Goal: Transaction & Acquisition: Purchase product/service

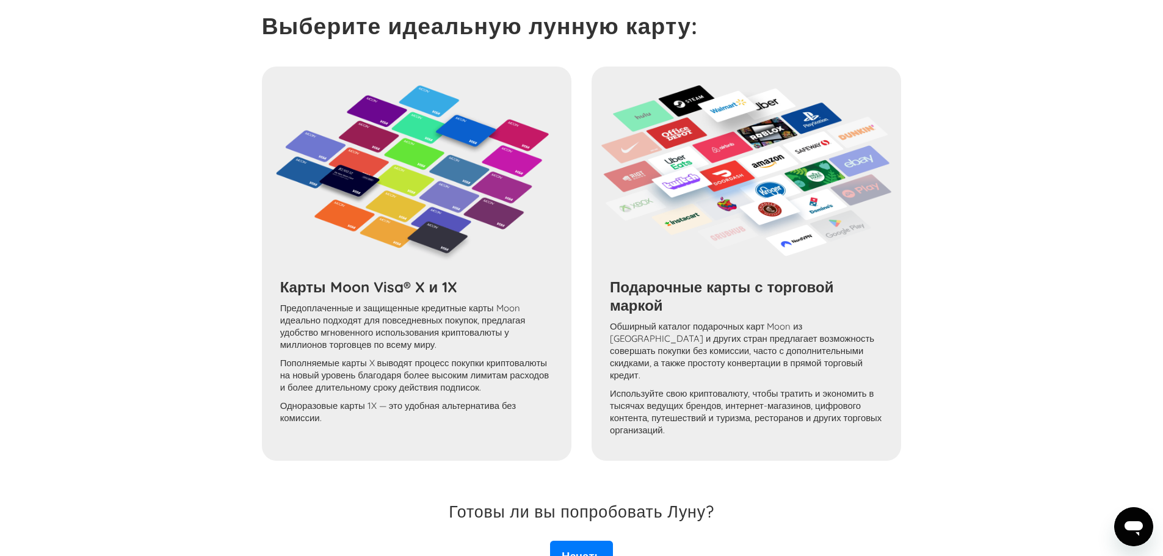
scroll to position [710, 0]
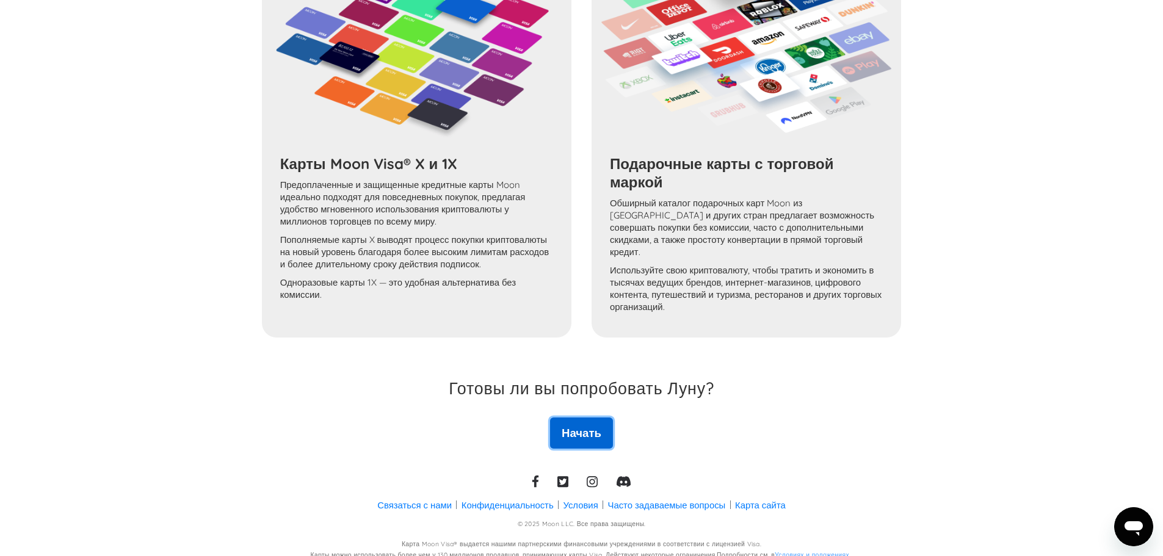
click at [592, 425] on font "Начать" at bounding box center [581, 432] width 40 height 15
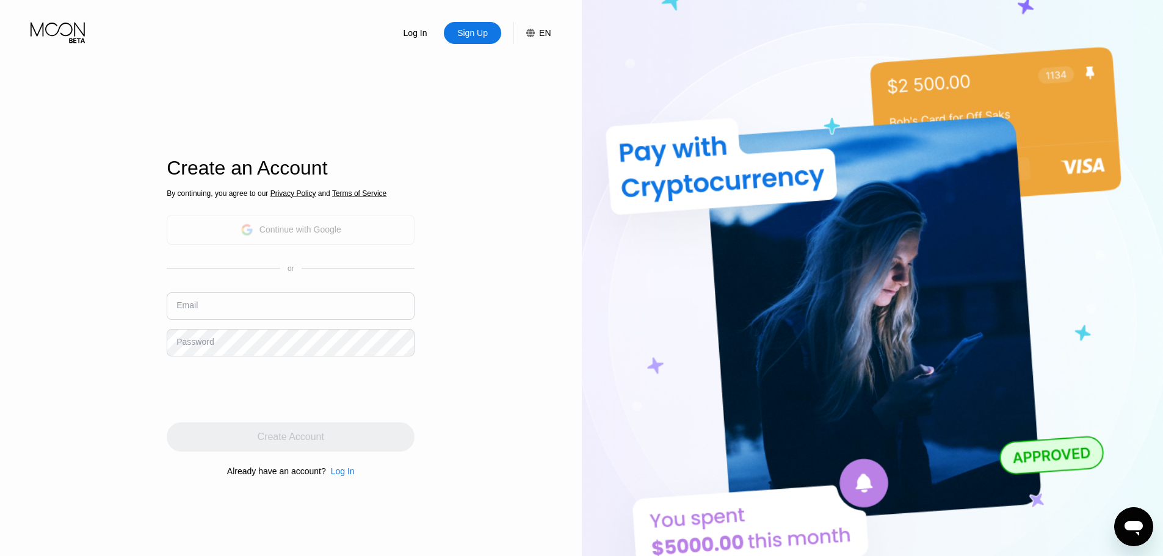
click at [383, 229] on div "Continue with Google" at bounding box center [291, 230] width 248 height 30
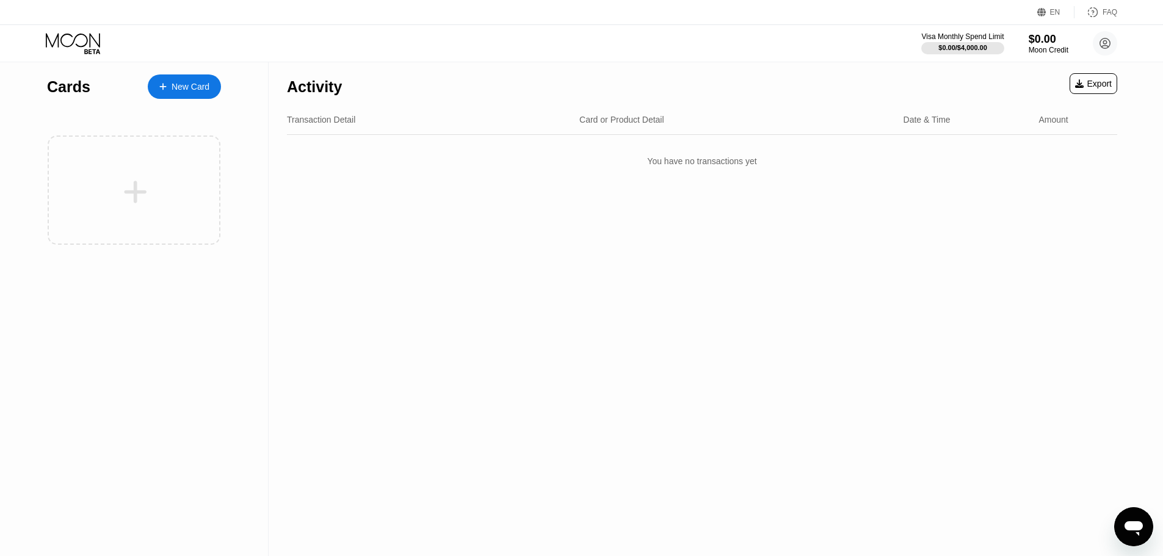
click at [173, 88] on div "New Card" at bounding box center [190, 87] width 38 height 10
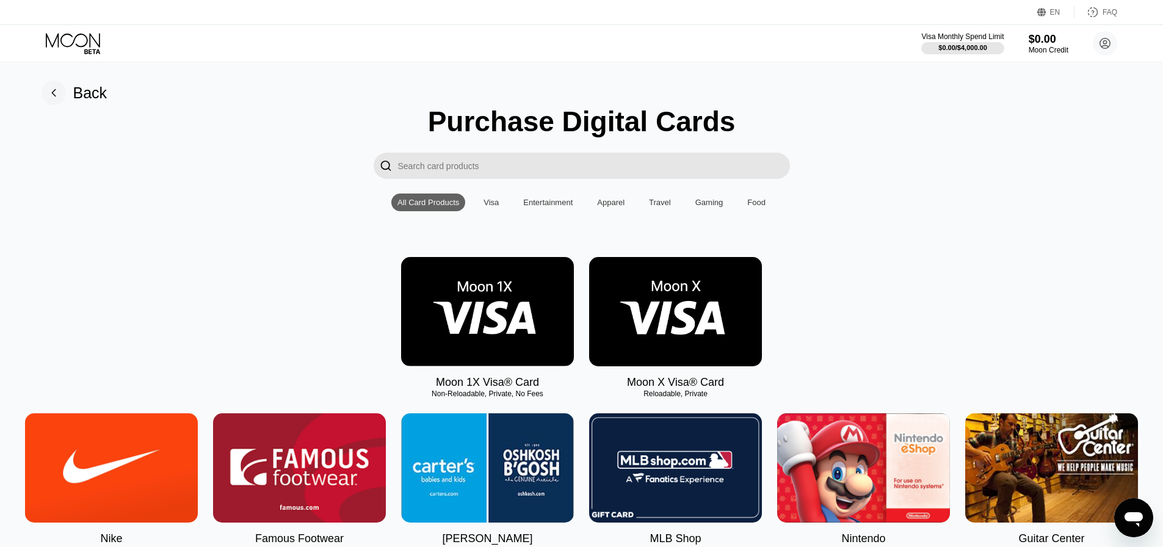
click at [668, 288] on img at bounding box center [675, 311] width 173 height 109
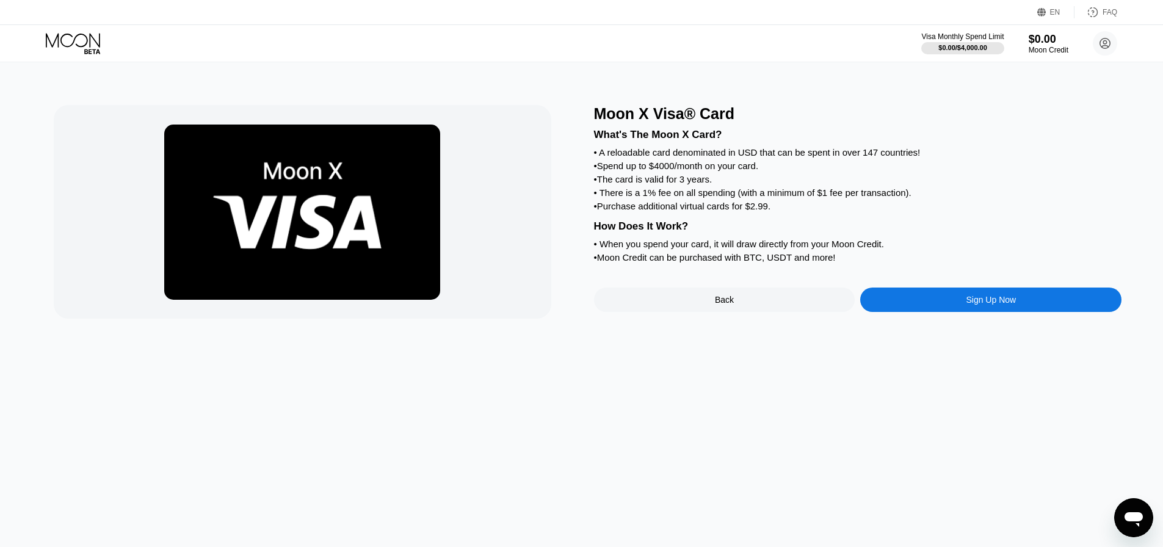
click at [932, 312] on div "Sign Up Now" at bounding box center [990, 299] width 261 height 24
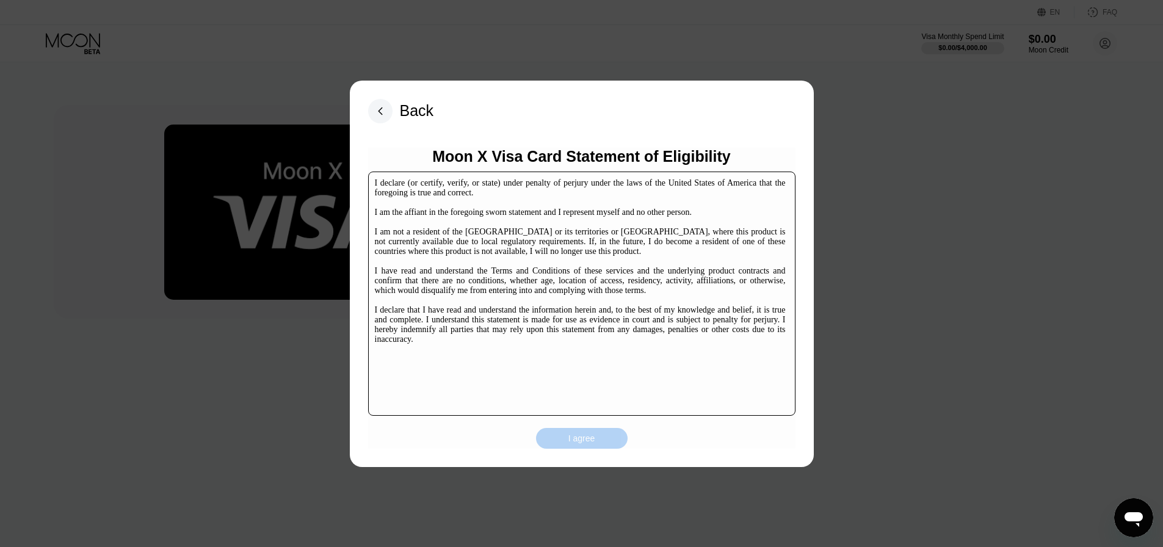
click at [581, 440] on div "I agree" at bounding box center [581, 438] width 27 height 11
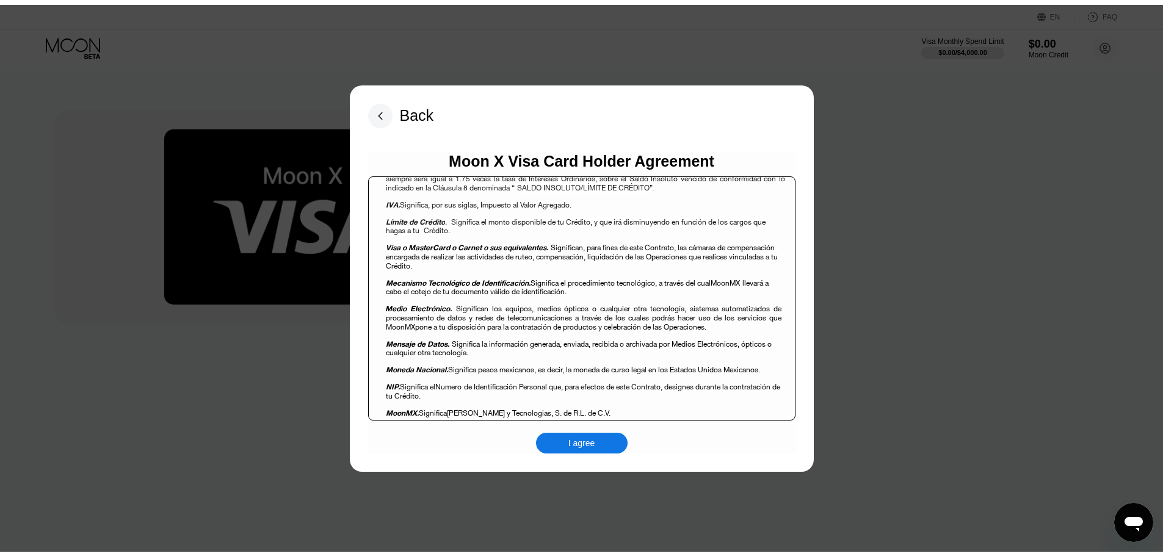
scroll to position [1343, 0]
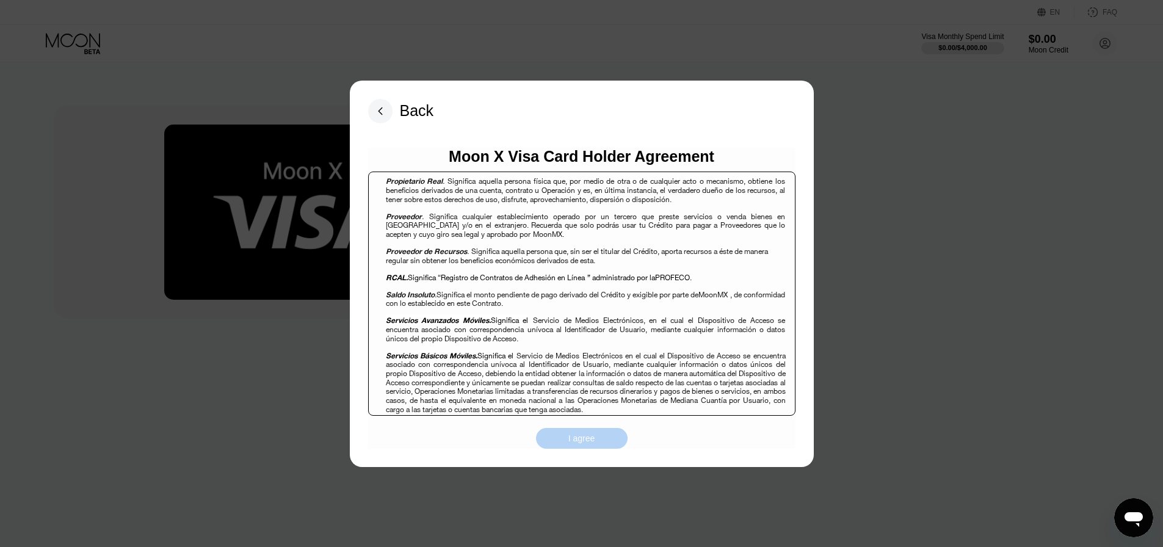
click at [571, 449] on div "I agree" at bounding box center [582, 438] width 92 height 21
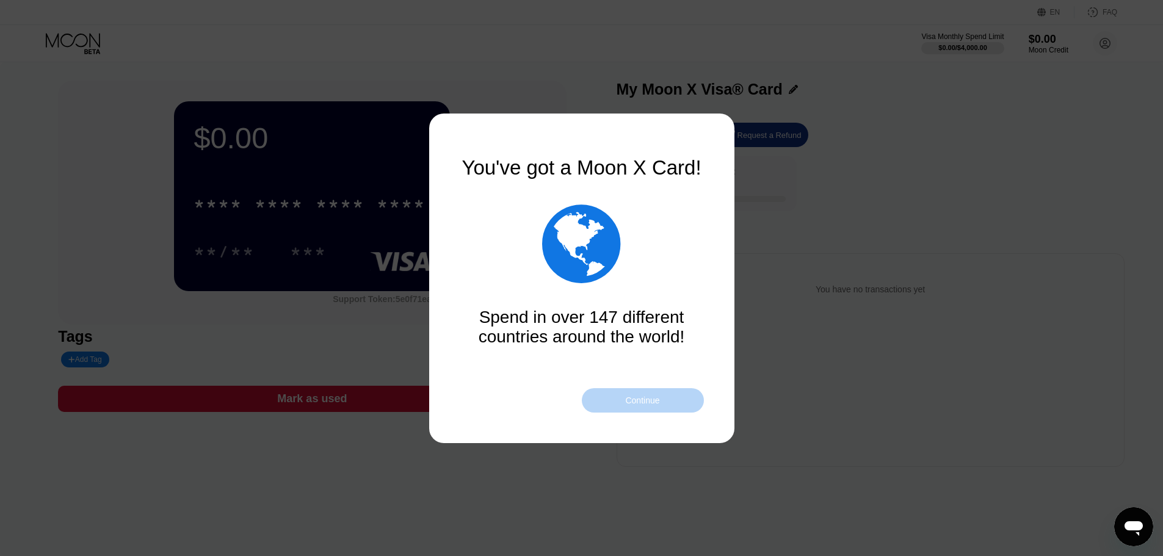
click at [680, 402] on div "Continue" at bounding box center [643, 400] width 122 height 24
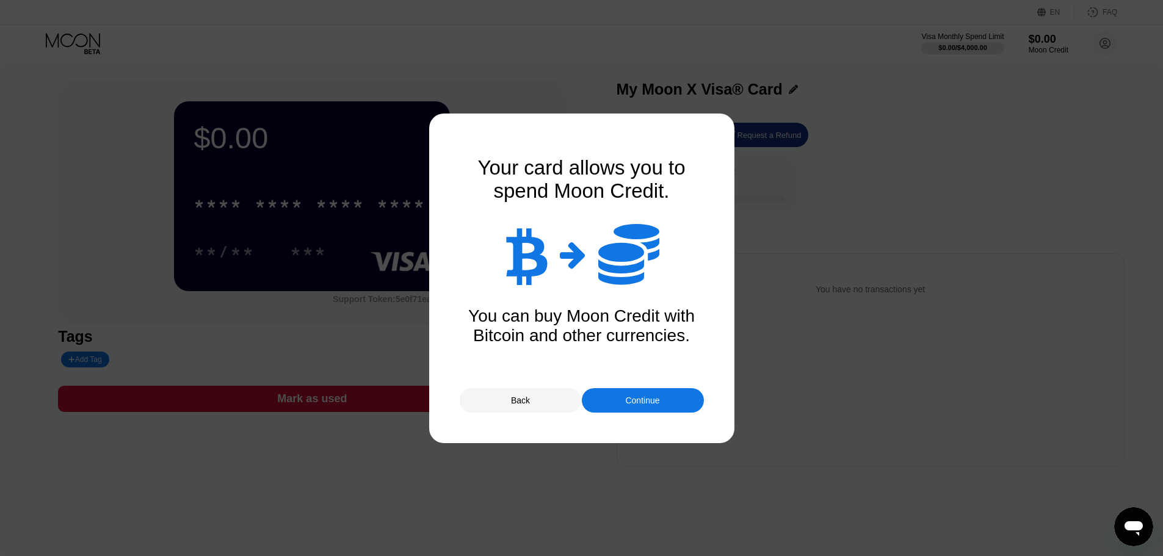
click at [674, 400] on div "Continue" at bounding box center [643, 400] width 122 height 24
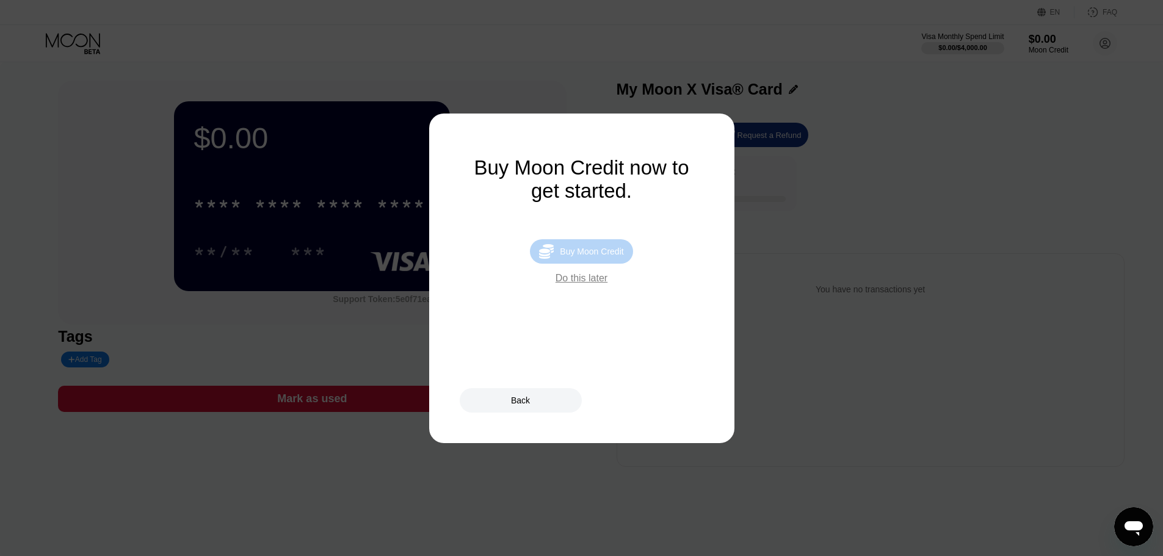
click at [612, 256] on div "Buy Moon Credit" at bounding box center [591, 252] width 63 height 10
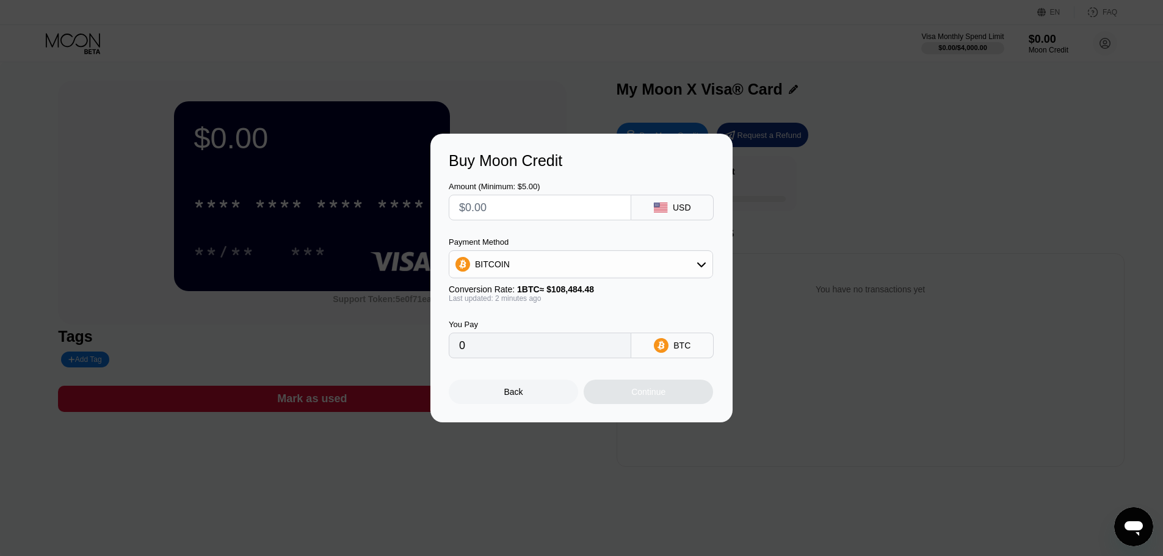
click at [680, 199] on div "USD" at bounding box center [672, 208] width 82 height 26
click at [671, 205] on div "USD" at bounding box center [672, 208] width 82 height 26
click at [660, 209] on icon at bounding box center [660, 208] width 13 height 10
click at [593, 259] on div "BITCOIN" at bounding box center [580, 264] width 263 height 24
click at [545, 320] on div "USDT on TRON" at bounding box center [588, 325] width 230 height 10
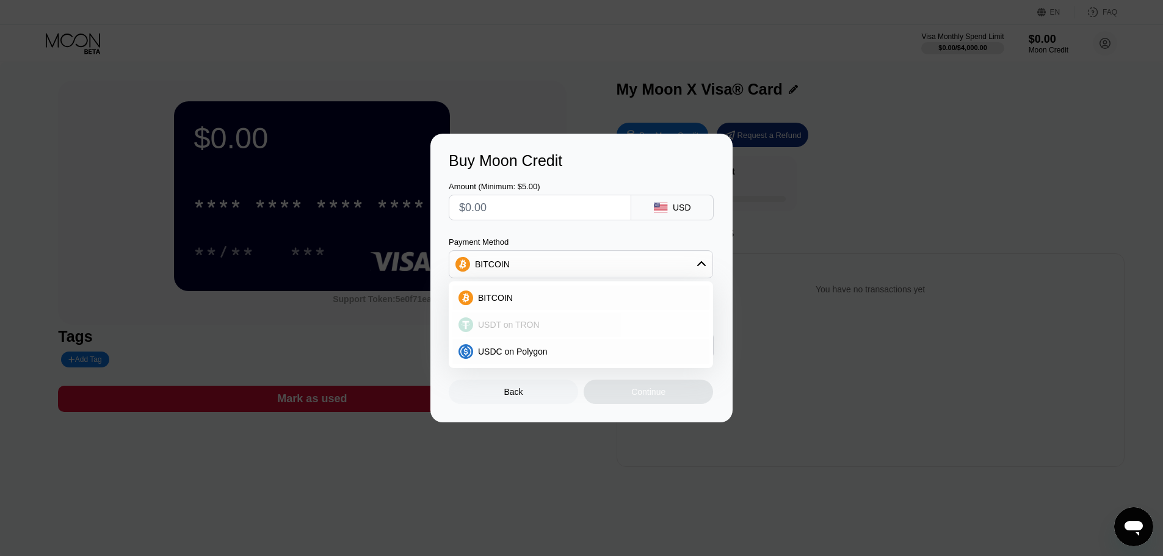
type input "0.00"
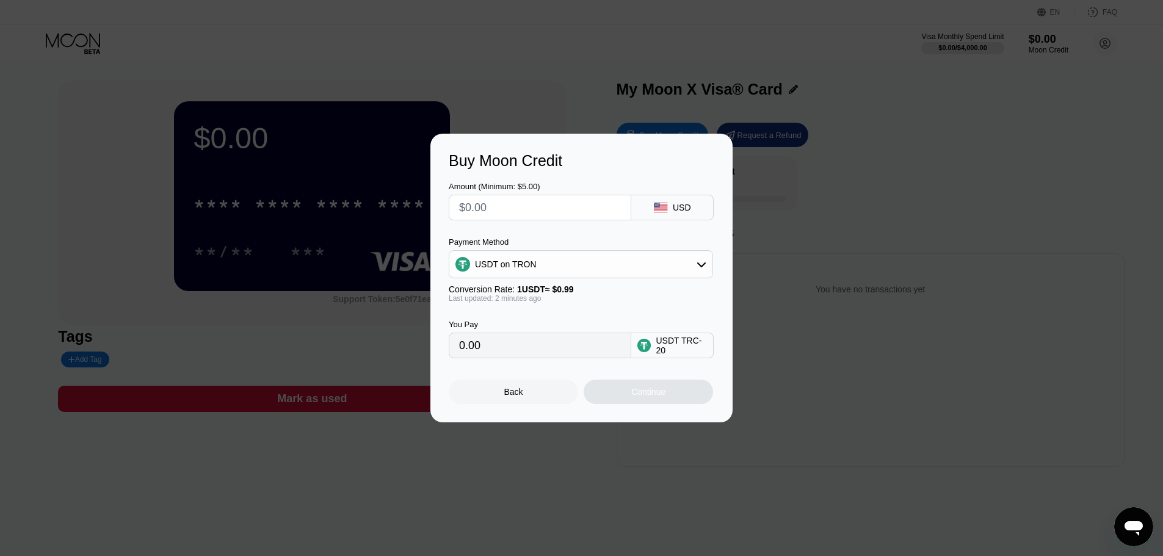
click at [528, 355] on input "0.00" at bounding box center [540, 345] width 162 height 24
click at [516, 354] on input "0.00" at bounding box center [540, 345] width 162 height 24
click at [460, 350] on input "0.00" at bounding box center [540, 345] width 162 height 24
click at [482, 353] on input "0.00" at bounding box center [540, 345] width 162 height 24
click at [636, 395] on div "Continue" at bounding box center [647, 392] width 129 height 24
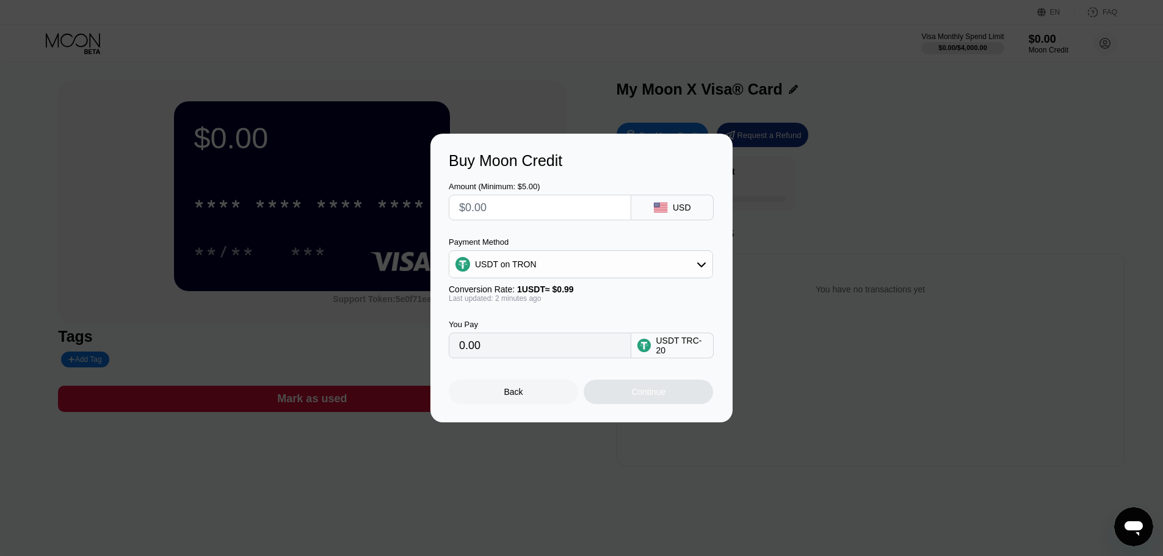
click at [502, 348] on input "0.00" at bounding box center [540, 345] width 162 height 24
click at [486, 358] on input "0.00" at bounding box center [540, 345] width 162 height 24
click at [467, 347] on input "0.00" at bounding box center [540, 345] width 162 height 24
click at [455, 352] on div "0.00" at bounding box center [540, 346] width 182 height 26
click at [527, 297] on div "Last updated: 2 minutes ago" at bounding box center [581, 298] width 264 height 9
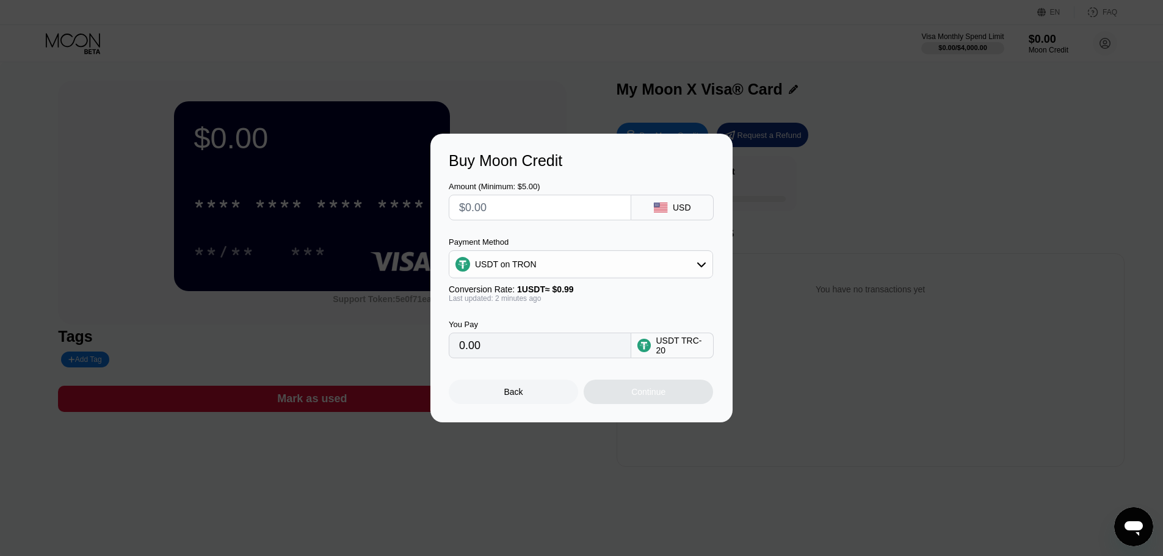
click at [568, 200] on input "text" at bounding box center [540, 207] width 162 height 24
click at [551, 210] on input "text" at bounding box center [540, 207] width 162 height 24
click at [477, 199] on input "text" at bounding box center [540, 207] width 162 height 24
click at [460, 208] on input "text" at bounding box center [540, 207] width 162 height 24
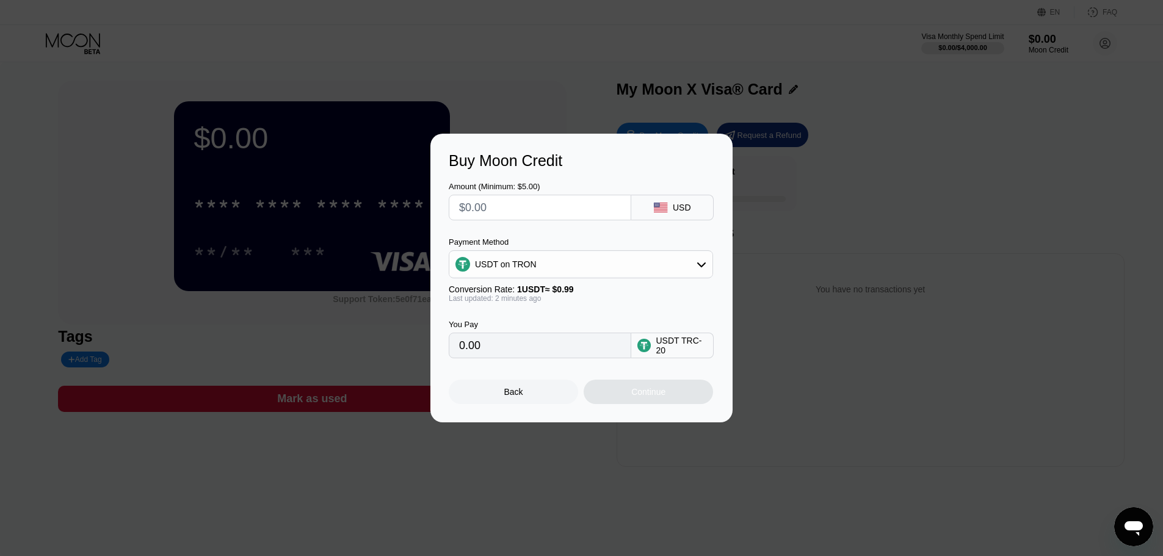
type input "$2"
type input "2.02"
type input "$20"
type input "20.20"
type input "$20"
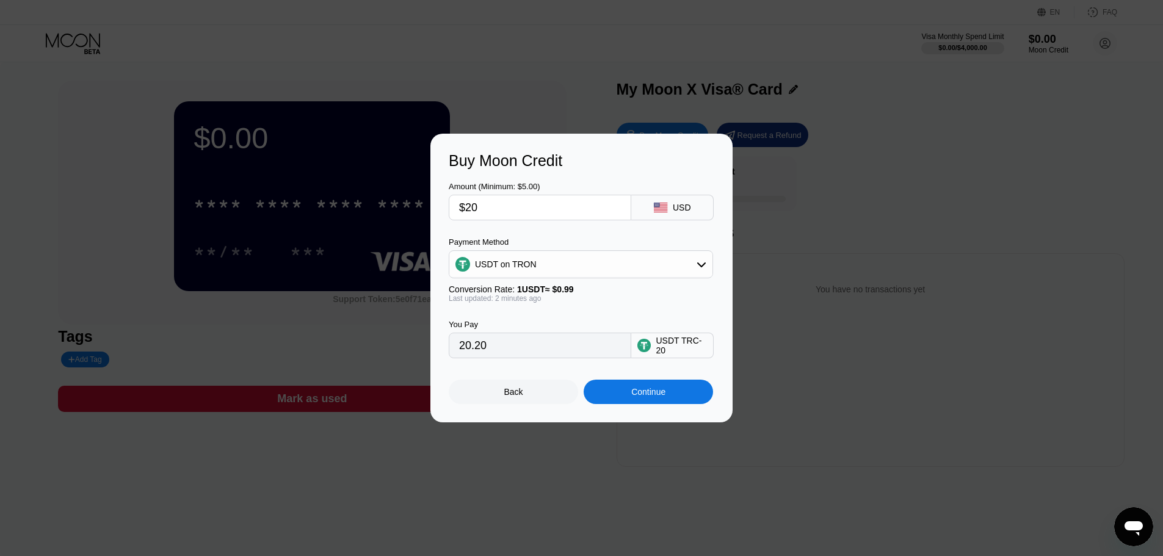
click at [666, 395] on div "Continue" at bounding box center [647, 392] width 129 height 24
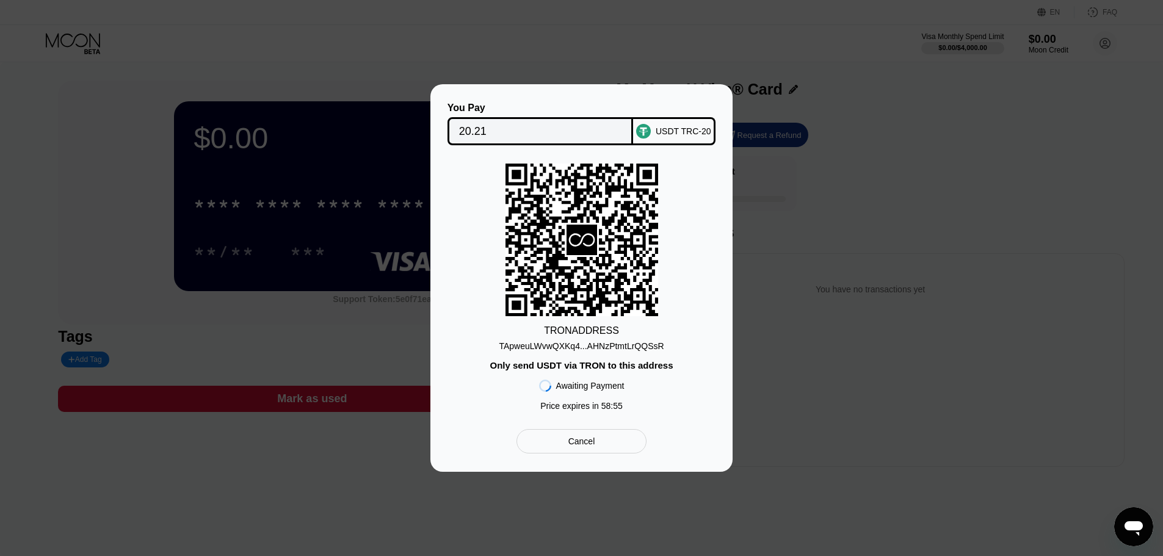
click at [621, 450] on div "Cancel" at bounding box center [581, 441] width 130 height 24
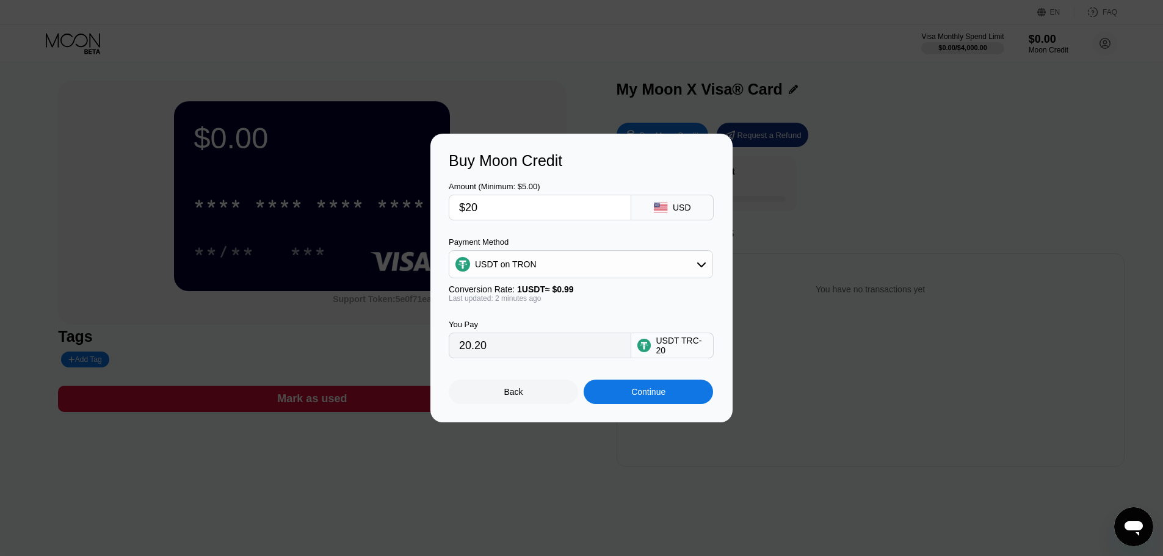
click at [536, 385] on div "Back" at bounding box center [513, 392] width 129 height 24
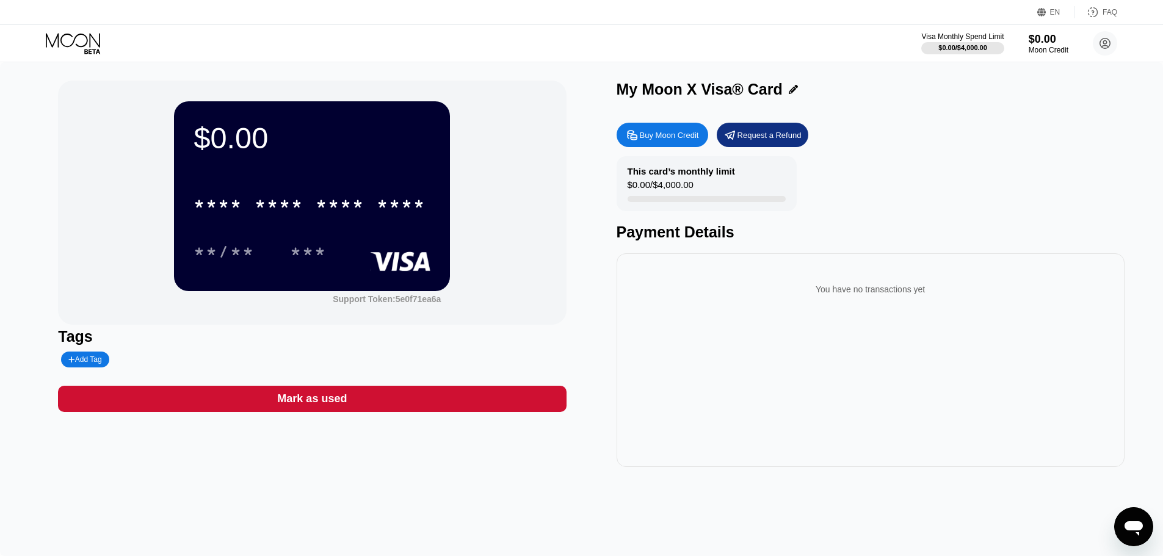
click at [363, 215] on div "* * * *" at bounding box center [340, 206] width 49 height 20
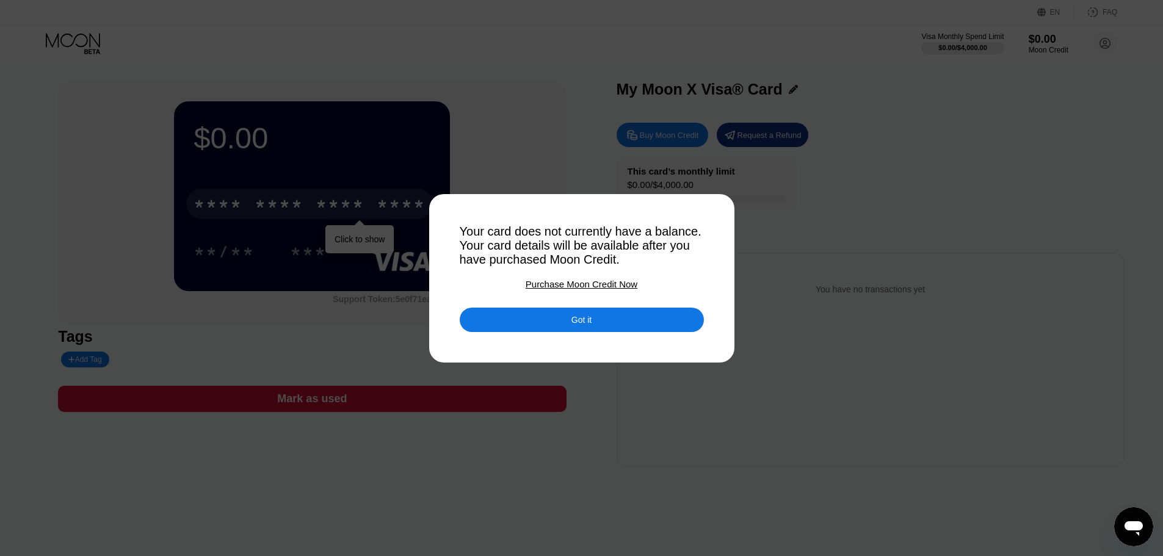
click at [583, 325] on div "Got it" at bounding box center [581, 319] width 20 height 11
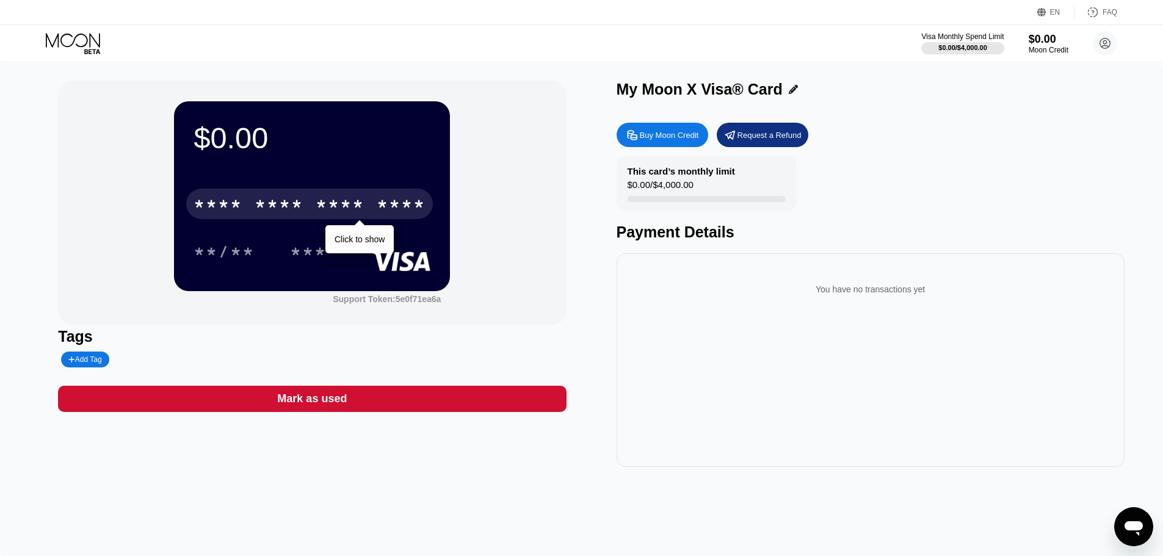
click at [378, 239] on div "**/** ***" at bounding box center [311, 251] width 237 height 31
click at [350, 252] on div "**/** ***" at bounding box center [311, 251] width 237 height 31
click at [369, 239] on div "**/** ***" at bounding box center [311, 251] width 237 height 31
click at [359, 247] on div "**/** ***" at bounding box center [311, 251] width 237 height 31
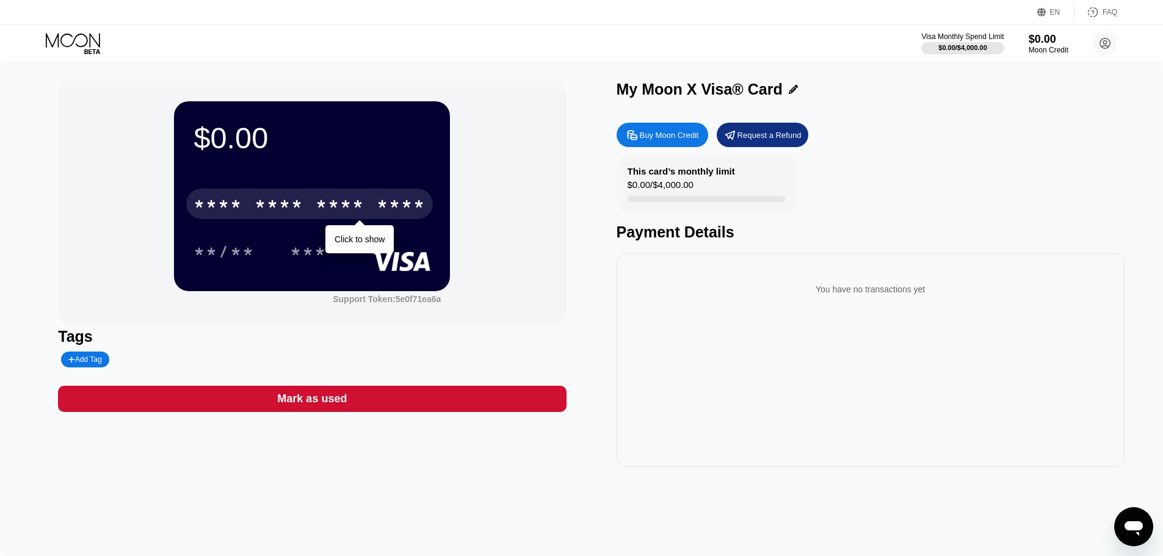
click at [359, 247] on div "**/** ***" at bounding box center [311, 251] width 237 height 31
click at [363, 209] on div "* * * *" at bounding box center [340, 206] width 49 height 20
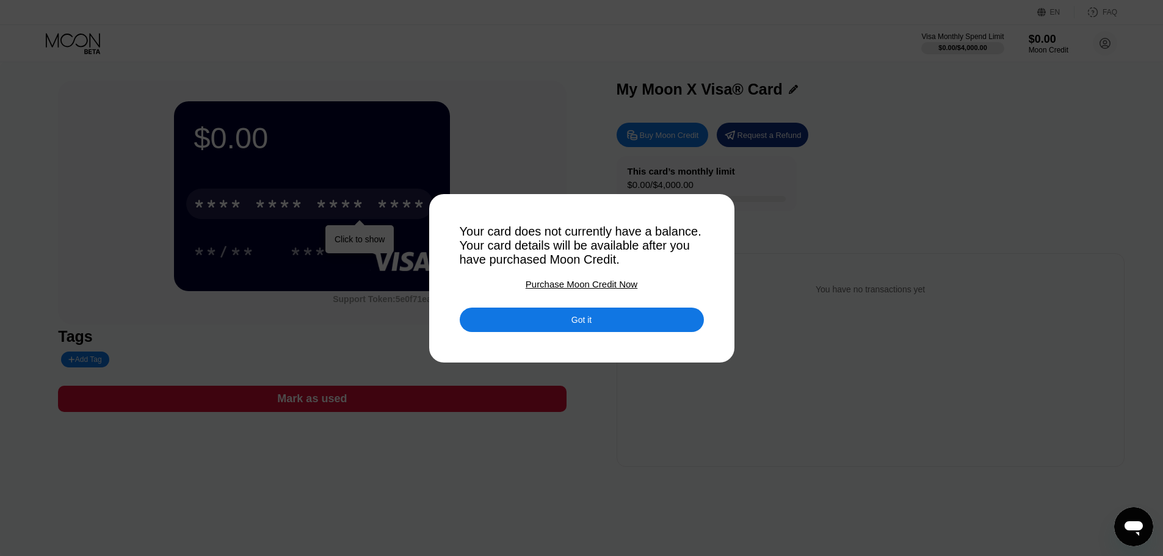
drag, startPoint x: 677, startPoint y: 263, endPoint x: 514, endPoint y: 237, distance: 165.1
click at [514, 238] on div "Your card does not currently have a balance. Your card details will be availabl…" at bounding box center [582, 246] width 244 height 42
drag, startPoint x: 462, startPoint y: 227, endPoint x: 624, endPoint y: 246, distance: 162.8
click at [624, 245] on div "Your card does not currently have a balance. Your card details will be availabl…" at bounding box center [582, 246] width 244 height 42
click at [628, 289] on div "Purchase Moon Credit Now" at bounding box center [581, 284] width 112 height 10
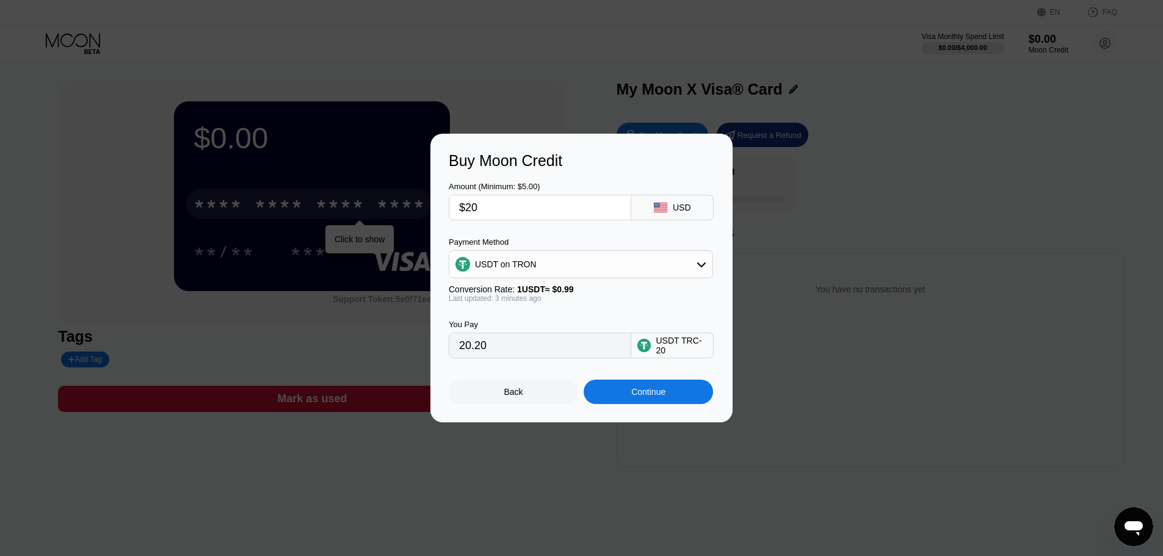
click at [497, 205] on input "$20" at bounding box center [540, 207] width 162 height 24
type input "$2"
type input "2.02"
type input "0.00"
type input "$2"
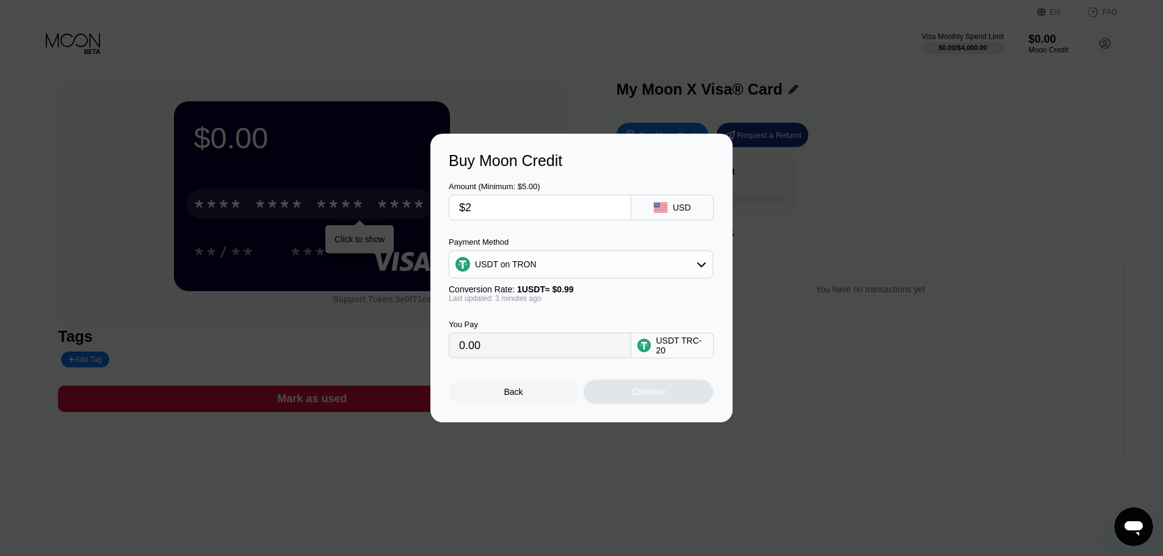
type input "2.02"
type input "0.00"
type input "$5"
type input "5.05"
type input "$5"
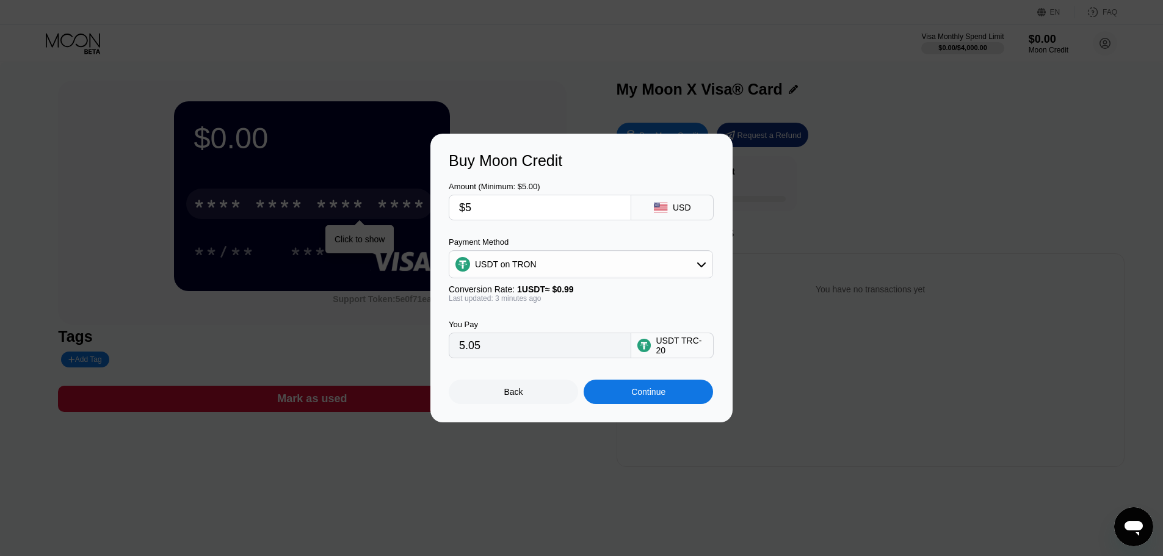
click at [536, 392] on div "Back" at bounding box center [513, 392] width 129 height 24
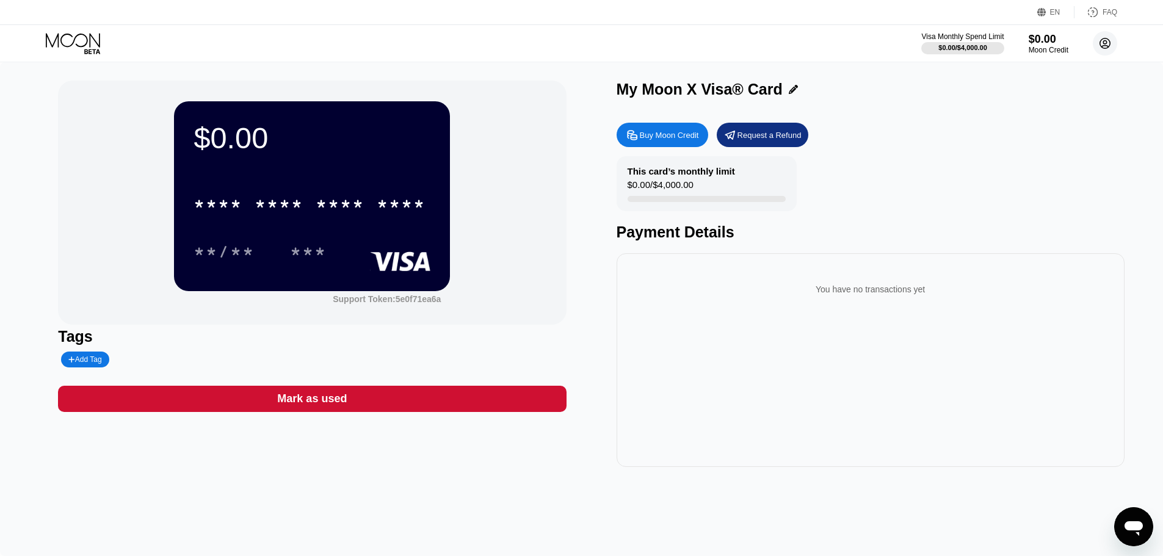
click at [1101, 40] on icon at bounding box center [1105, 43] width 10 height 10
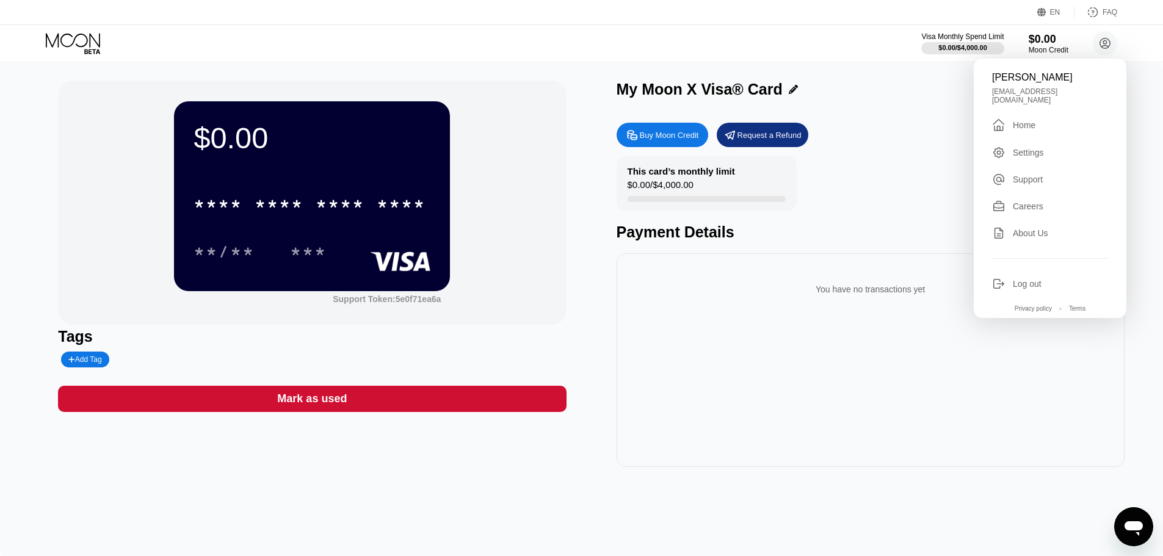
click at [1027, 150] on div "Settings" at bounding box center [1028, 153] width 31 height 10
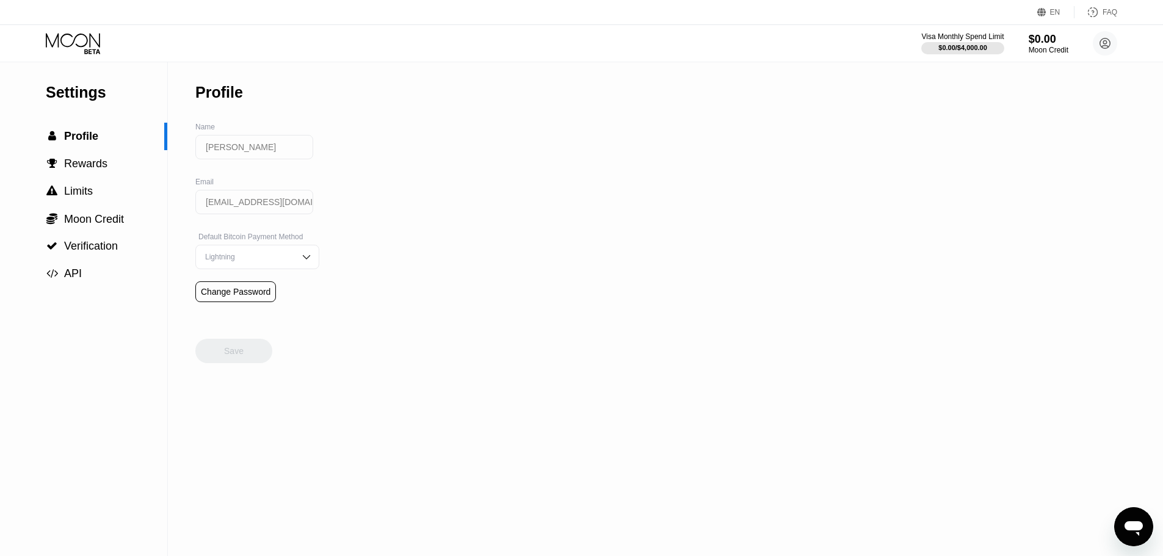
click at [229, 297] on div "Change Password" at bounding box center [236, 292] width 70 height 10
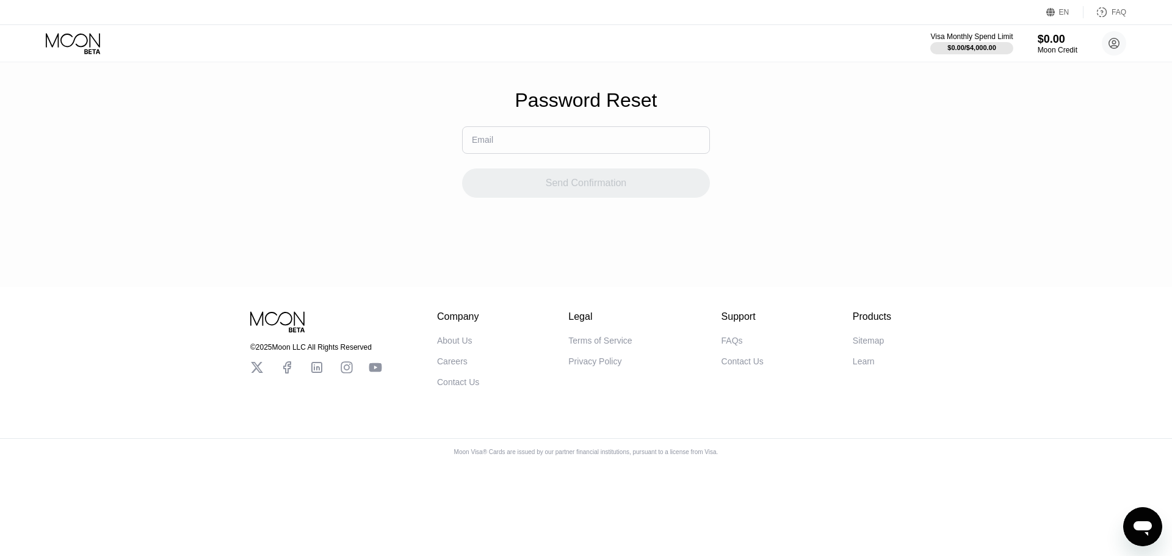
click at [521, 153] on input "text" at bounding box center [586, 139] width 248 height 27
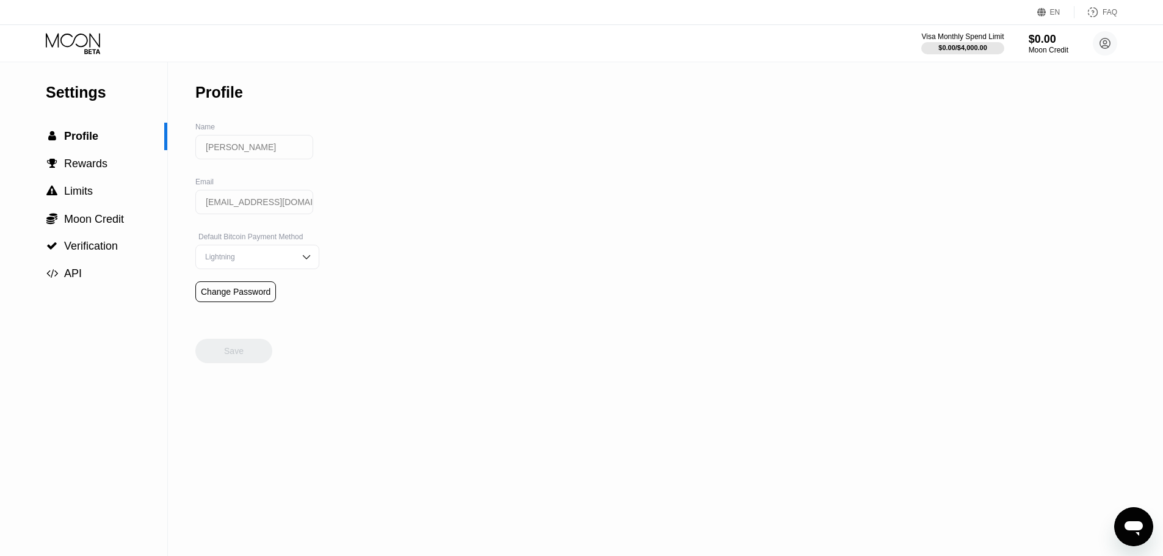
click at [253, 297] on div "Change Password" at bounding box center [236, 292] width 70 height 10
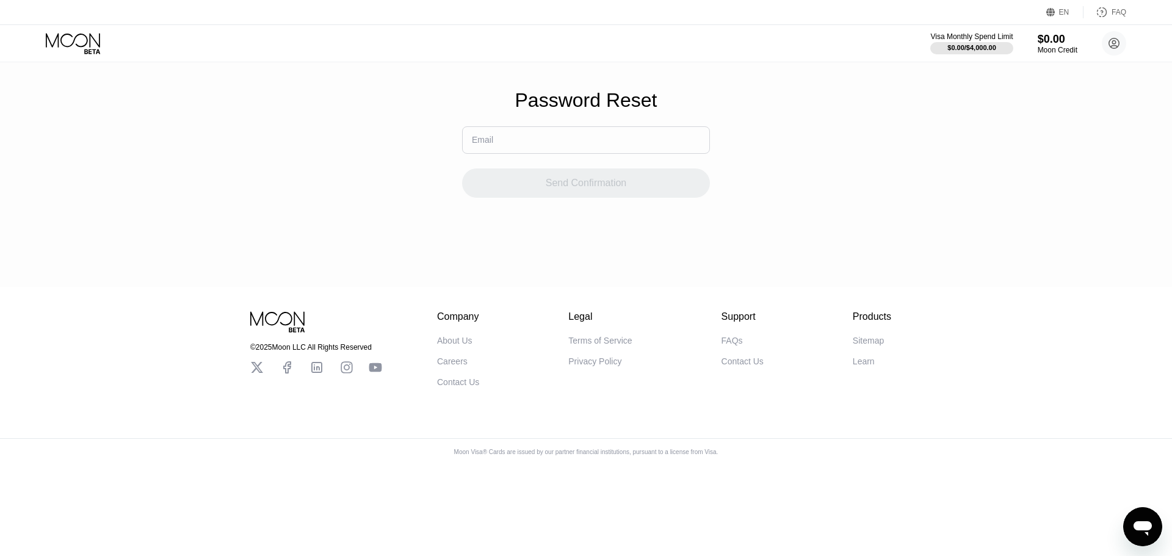
click at [496, 148] on input "text" at bounding box center [586, 139] width 248 height 27
paste input "[EMAIL_ADDRESS][DOMAIN_NAME]"
drag, startPoint x: 591, startPoint y: 156, endPoint x: 458, endPoint y: 160, distance: 132.5
click at [458, 160] on div "Password Reset Email [EMAIL_ADDRESS][DOMAIN_NAME] Send Confirmation" at bounding box center [586, 143] width 1172 height 287
type input "[EMAIL_ADDRESS][DOMAIN_NAME]"
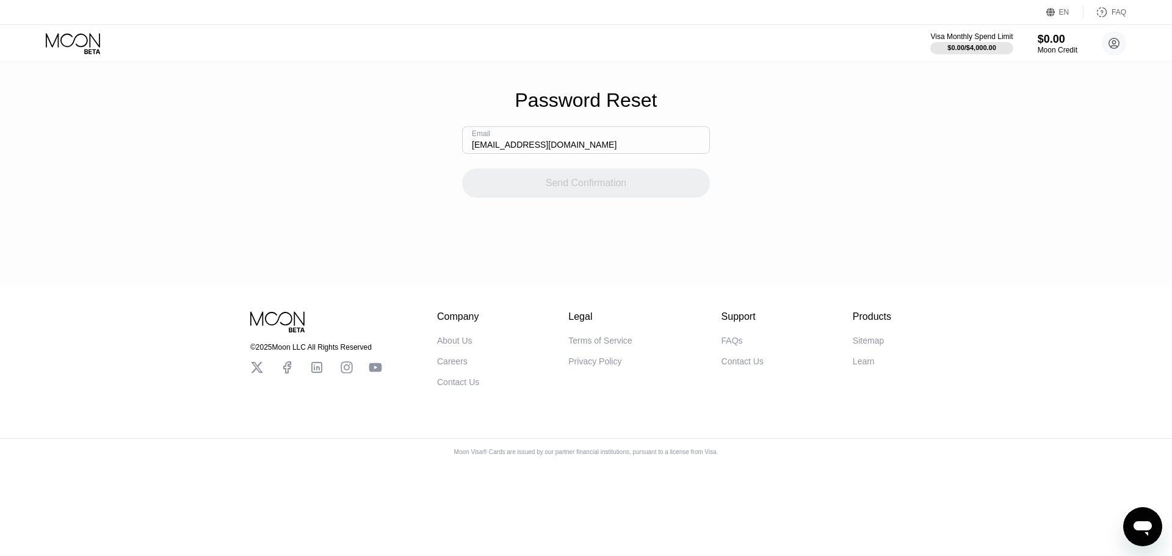
click at [627, 162] on div "Send Confirmation" at bounding box center [586, 176] width 248 height 44
click at [807, 303] on div "© 2025 Moon LLC All Rights Reserved Company About Us Careers Contact Us Legal T…" at bounding box center [586, 337] width 732 height 100
type input "р"
click at [630, 110] on div "Password Reset" at bounding box center [586, 100] width 142 height 23
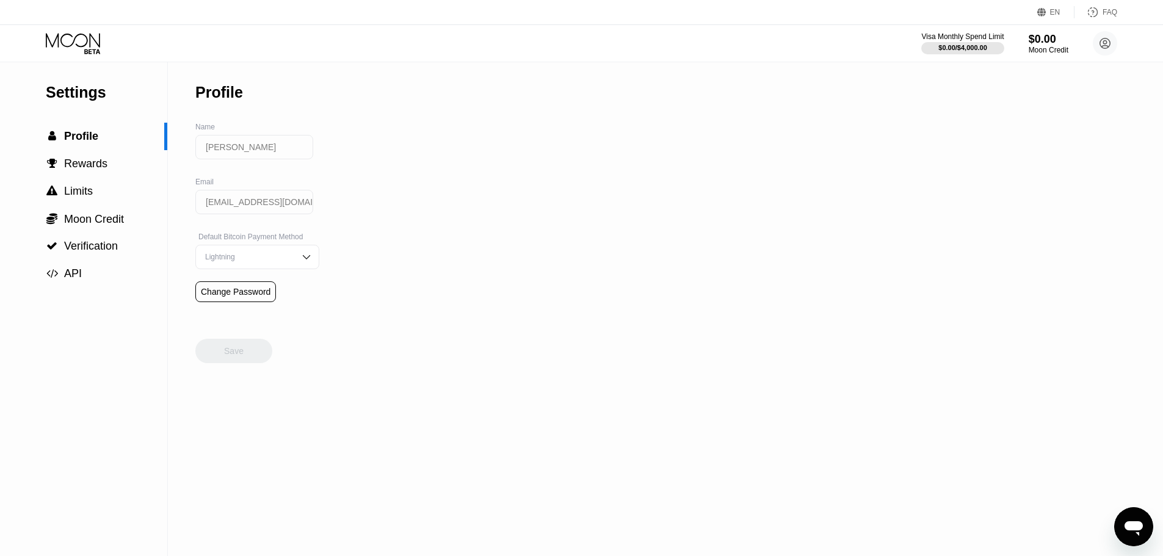
click at [256, 261] on div "Lightning" at bounding box center [248, 257] width 92 height 9
click at [225, 310] on div "On-Chain" at bounding box center [257, 305] width 110 height 9
click at [237, 356] on div "Save" at bounding box center [234, 350] width 20 height 11
click at [122, 253] on div " Verification" at bounding box center [83, 246] width 167 height 13
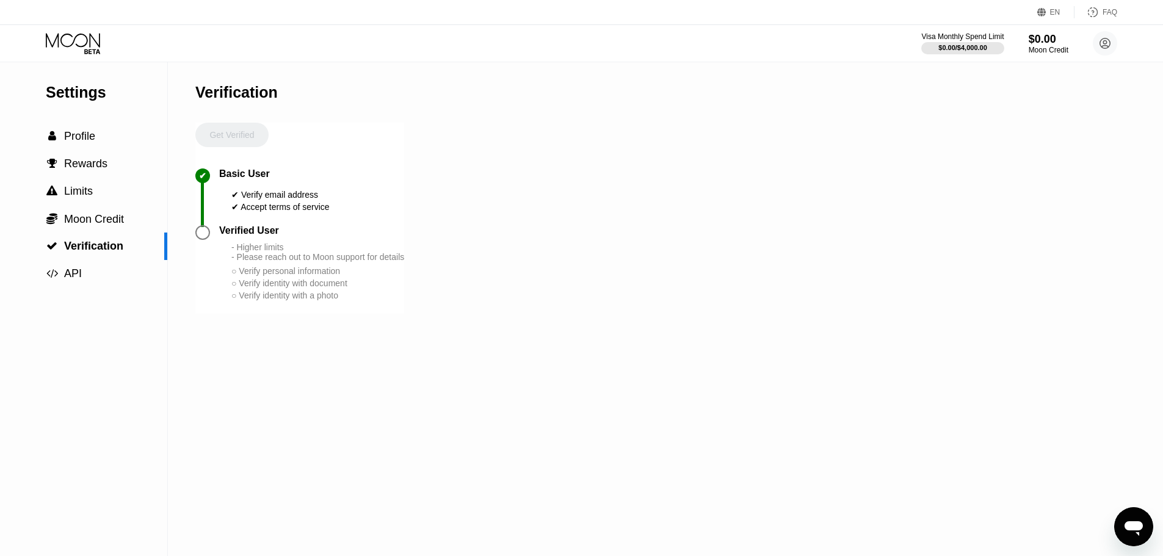
click at [1133, 533] on icon "Открыть окно обмена сообщениями" at bounding box center [1133, 527] width 22 height 22
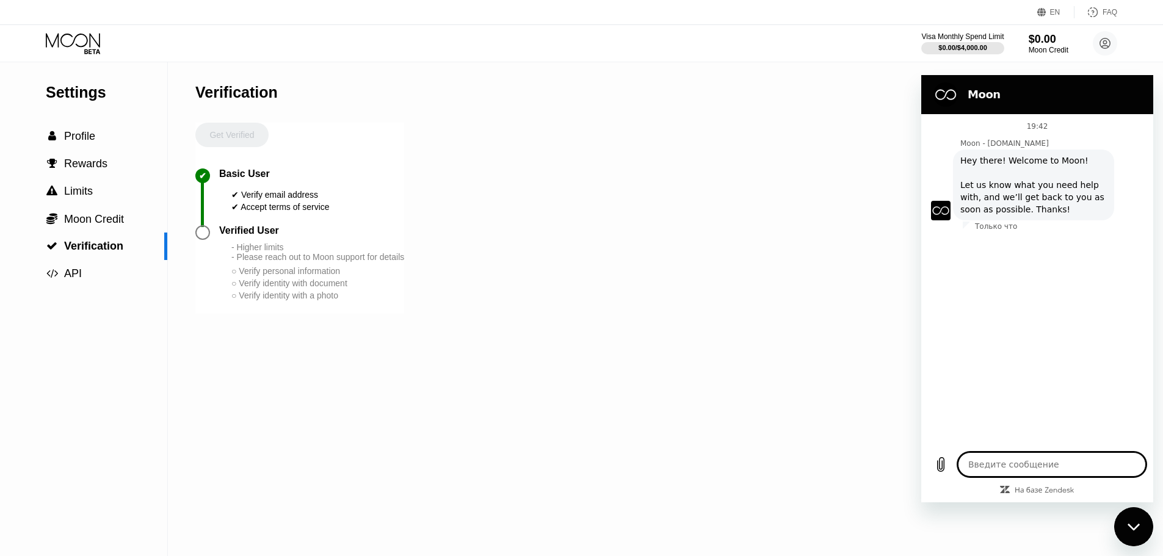
type textarea "x"
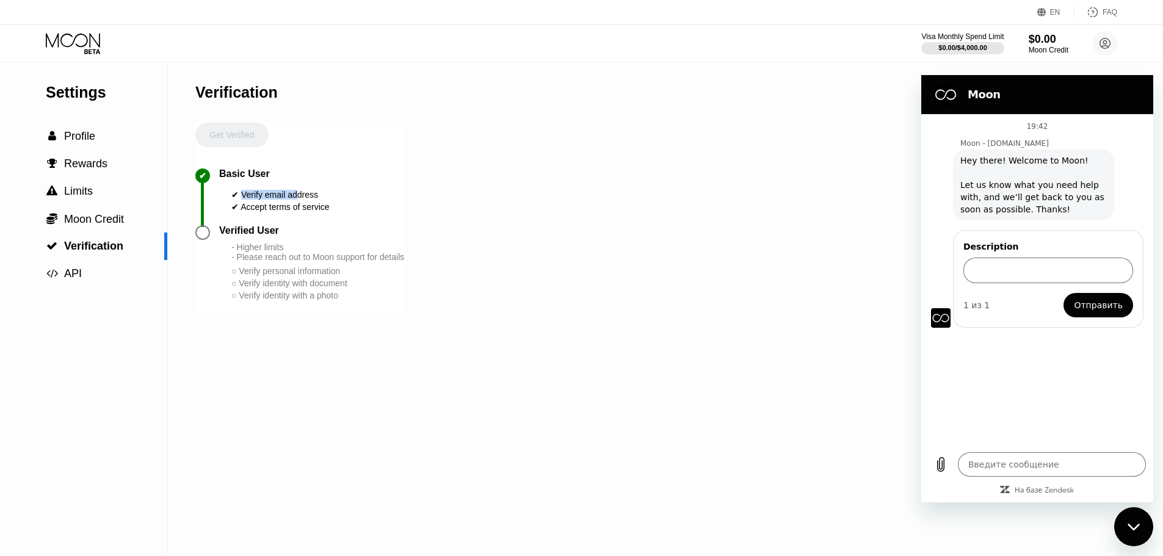
drag, startPoint x: 241, startPoint y: 196, endPoint x: 296, endPoint y: 200, distance: 55.1
click at [296, 198] on div "✔ Verify email address" at bounding box center [280, 195] width 98 height 10
click at [424, 258] on div "Settings  Profile  Rewards  Limits  Moon Credit  Verification  API Verifi…" at bounding box center [581, 309] width 1163 height 494
click at [355, 255] on div "- Higher limits - Please reach out to Moon support for details" at bounding box center [317, 252] width 173 height 20
drag, startPoint x: 280, startPoint y: 241, endPoint x: 227, endPoint y: 242, distance: 52.5
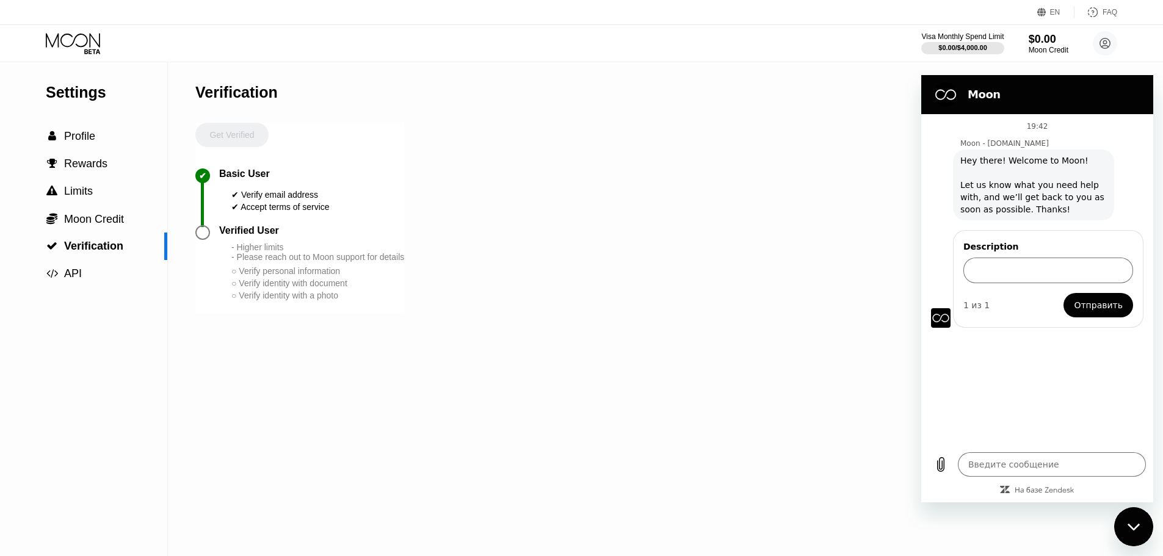
click at [227, 236] on div "Verified User" at bounding box center [311, 230] width 185 height 11
drag, startPoint x: 231, startPoint y: 237, endPoint x: 277, endPoint y: 246, distance: 46.6
click at [301, 236] on div "Verified User" at bounding box center [311, 230] width 185 height 11
copy div "Verified User"
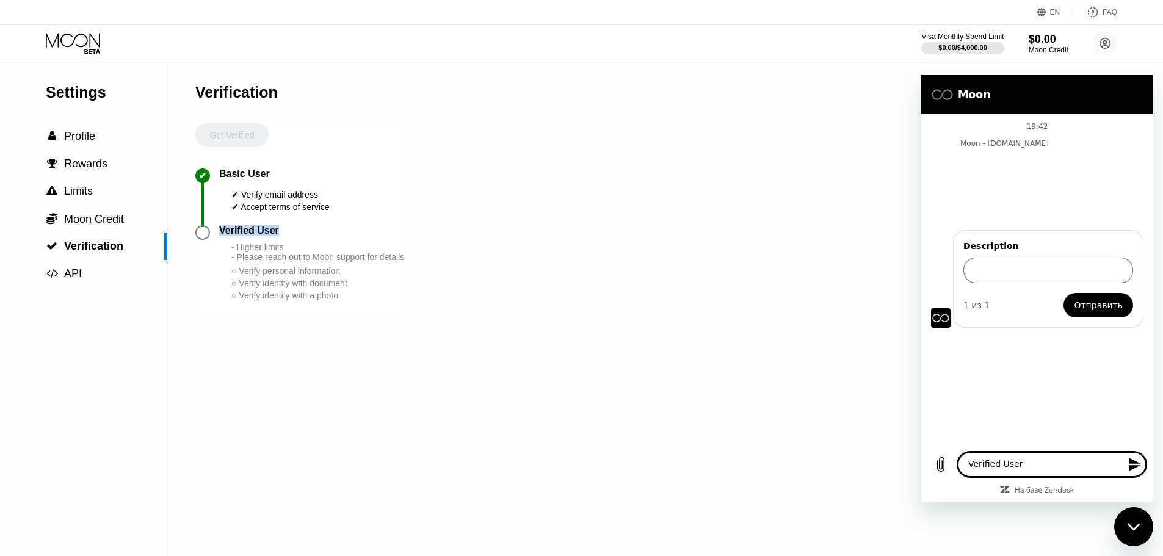
type textarea "Verified User"
click at [1136, 463] on icon "Отправить сообщение" at bounding box center [1134, 464] width 12 height 13
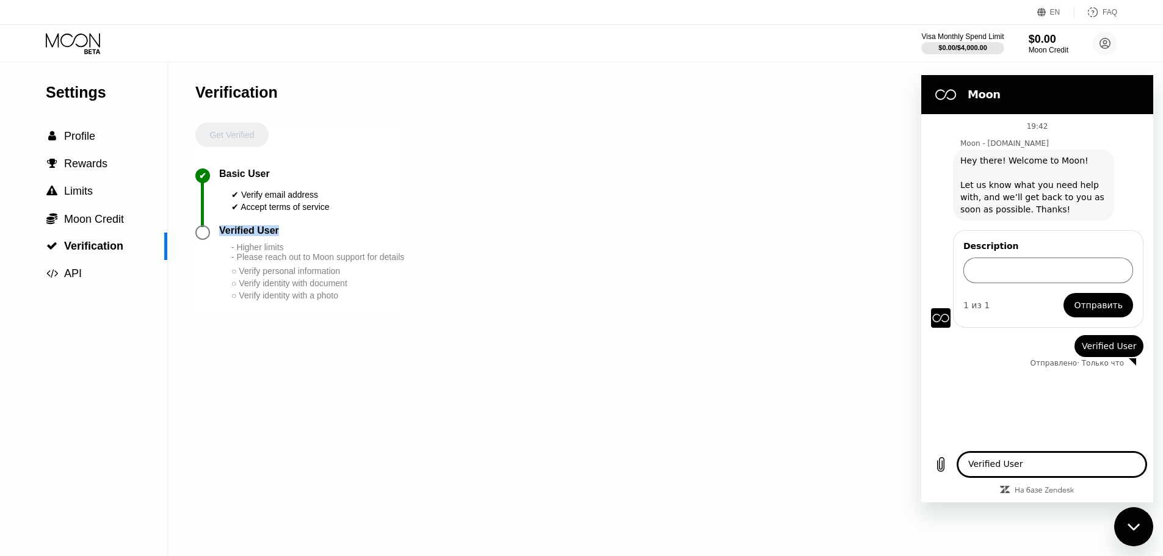
click at [1136, 338] on div "говорит: Verified User" at bounding box center [1108, 346] width 69 height 22
drag, startPoint x: 206, startPoint y: 268, endPoint x: 677, endPoint y: 319, distance: 473.9
click at [677, 319] on div "Settings  Profile  Rewards  Limits  Moon Credit  Verification  API Verifi…" at bounding box center [581, 309] width 1163 height 494
click at [939, 466] on icon "Выложить файл" at bounding box center [940, 464] width 15 height 15
click at [708, 215] on div "Settings  Profile  Rewards  Limits  Moon Credit  Verification  API Verifi…" at bounding box center [581, 309] width 1163 height 494
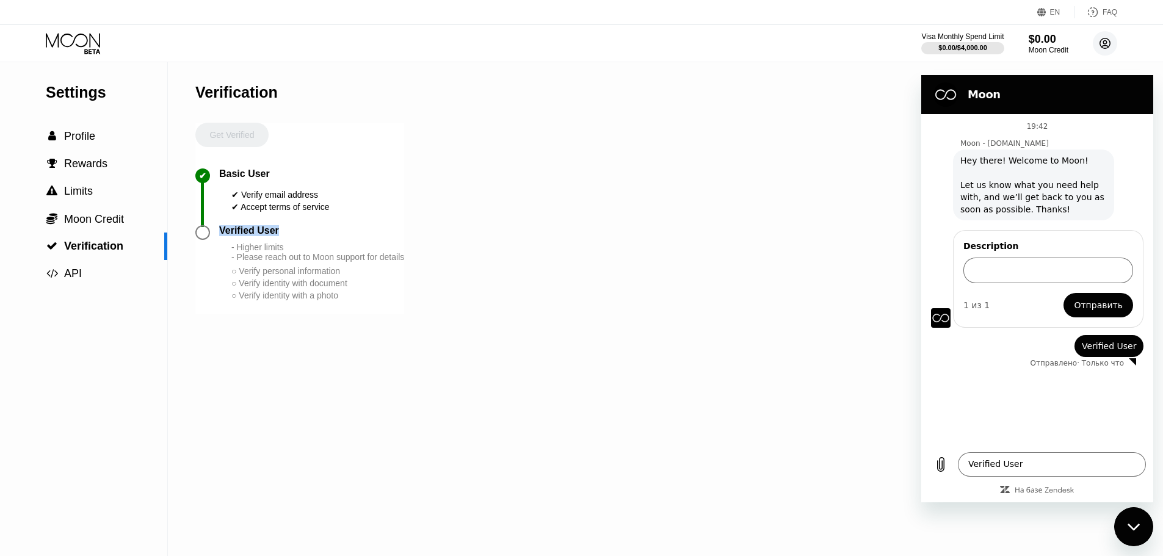
click at [1106, 51] on circle at bounding box center [1104, 43] width 24 height 24
click at [821, 126] on div "Settings  Profile  Rewards  Limits  Moon Credit  Verification  API Verifi…" at bounding box center [581, 309] width 1163 height 494
click at [1136, 525] on icon "Закрыть окно обмена сообщениями" at bounding box center [1133, 527] width 13 height 8
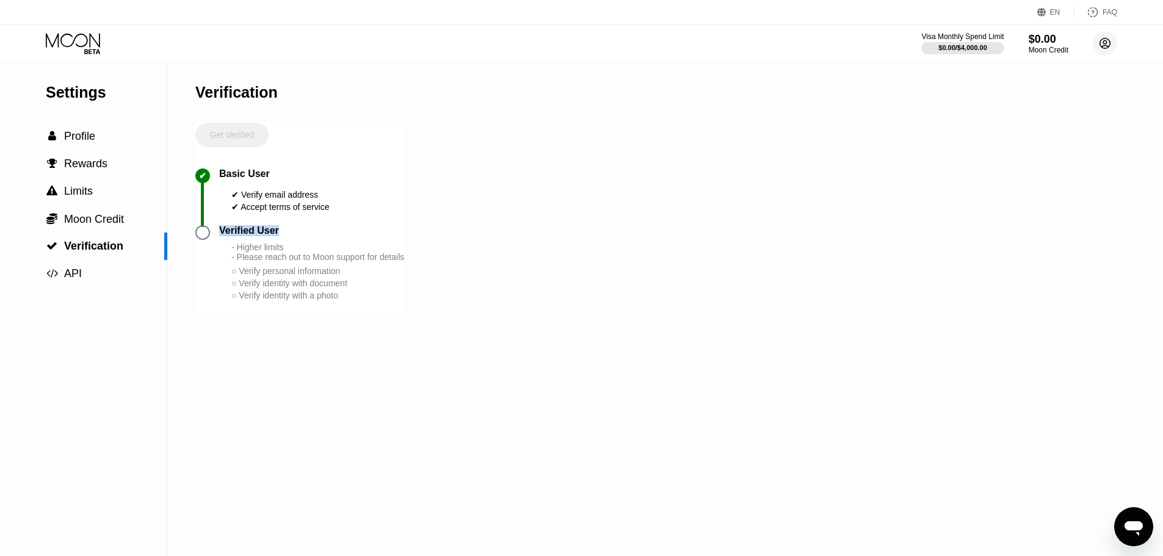
click at [1103, 45] on icon at bounding box center [1105, 43] width 7 height 7
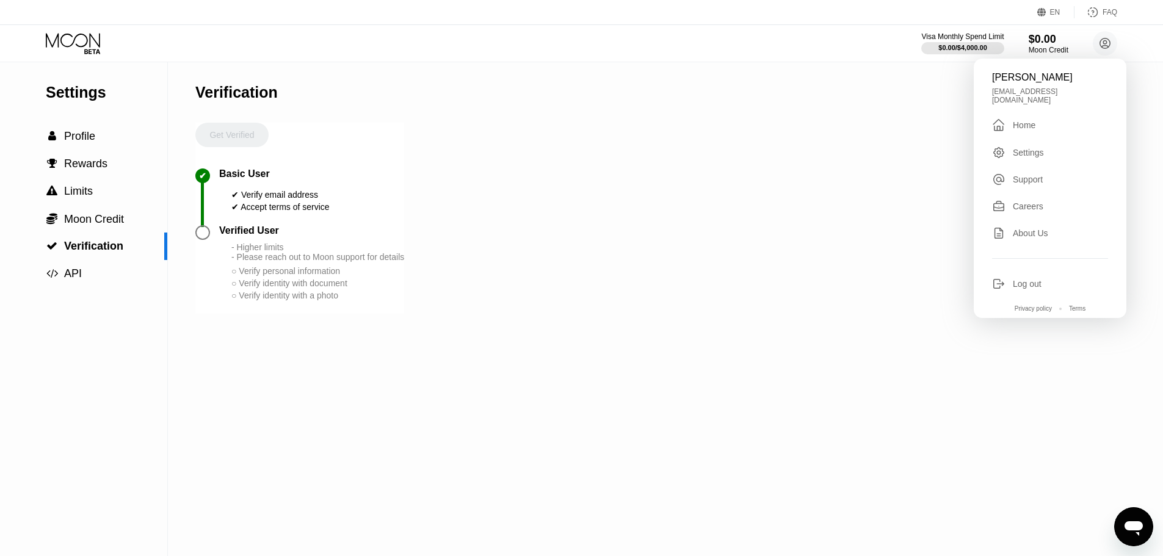
click at [1029, 148] on div "Settings" at bounding box center [1028, 153] width 31 height 10
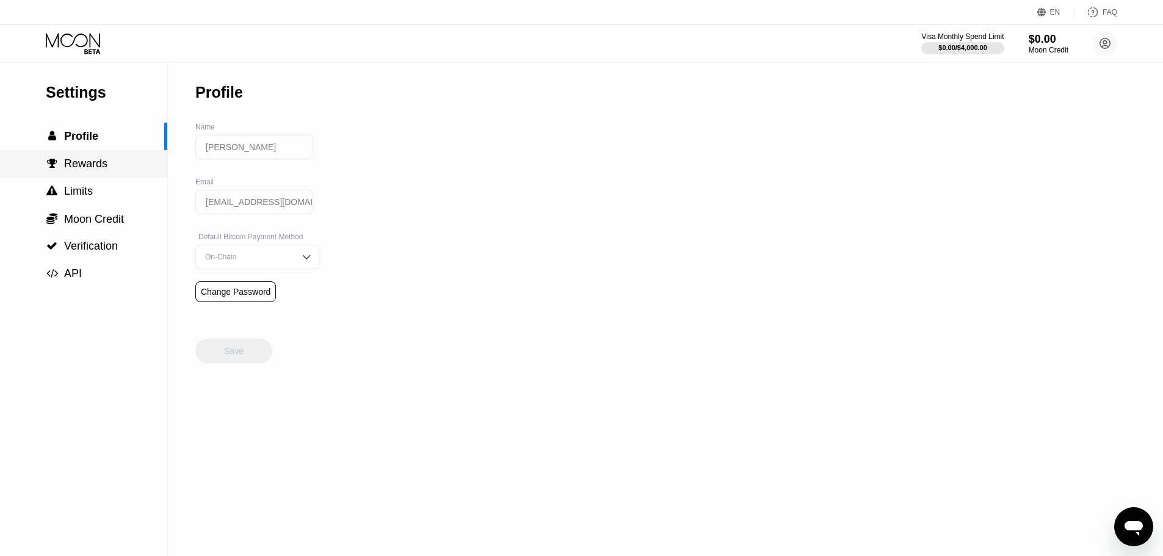
click at [93, 164] on span "Rewards" at bounding box center [85, 163] width 43 height 12
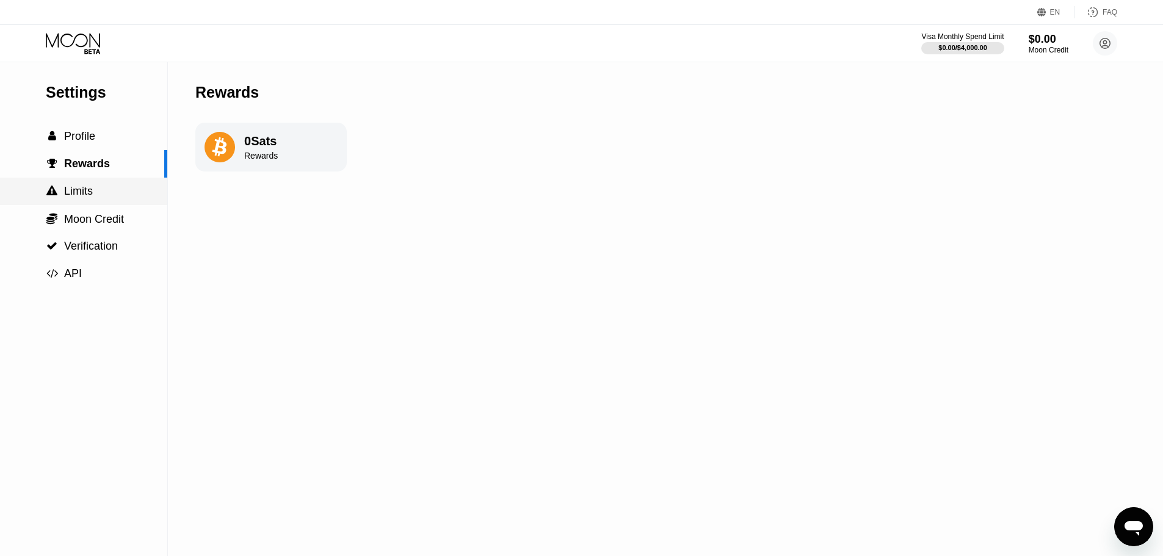
click at [101, 188] on div " Limits" at bounding box center [83, 191] width 167 height 13
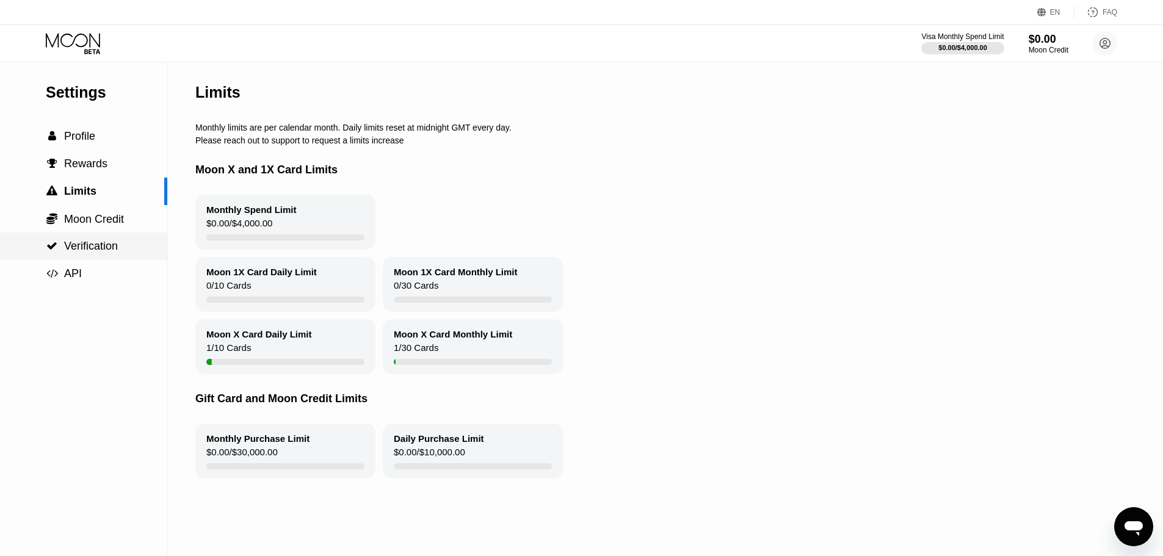
click at [123, 260] on div " Verification" at bounding box center [83, 246] width 167 height 27
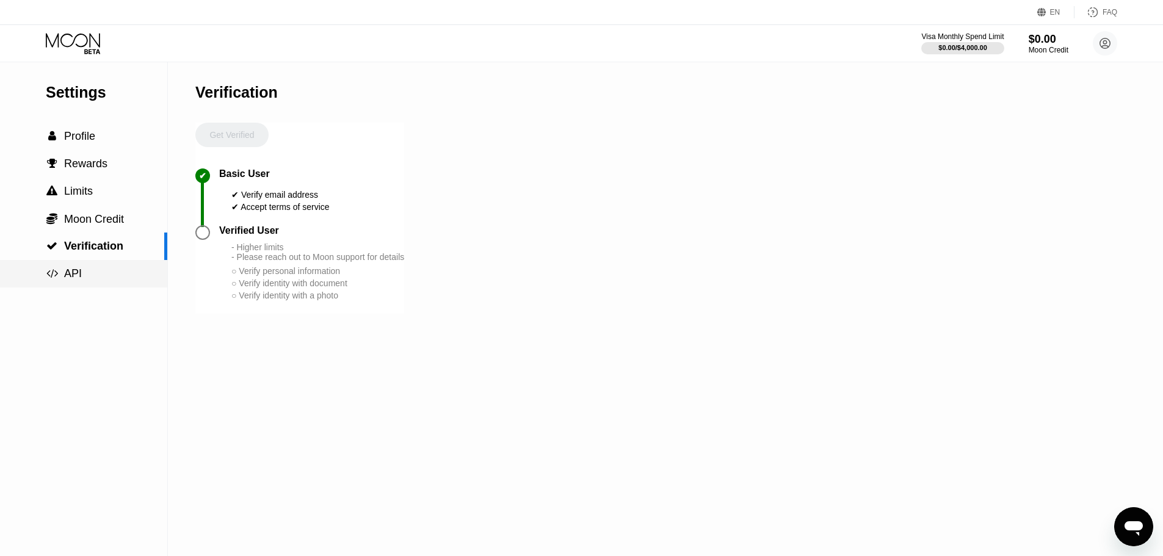
click at [101, 287] on div " API" at bounding box center [83, 273] width 167 height 27
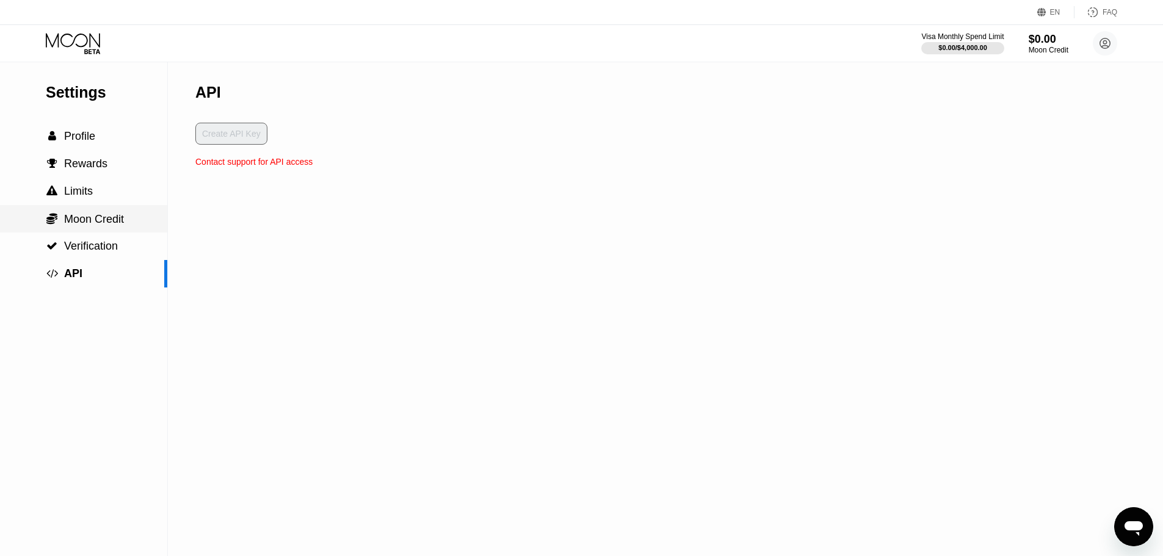
click at [98, 222] on span "Moon Credit" at bounding box center [94, 219] width 60 height 12
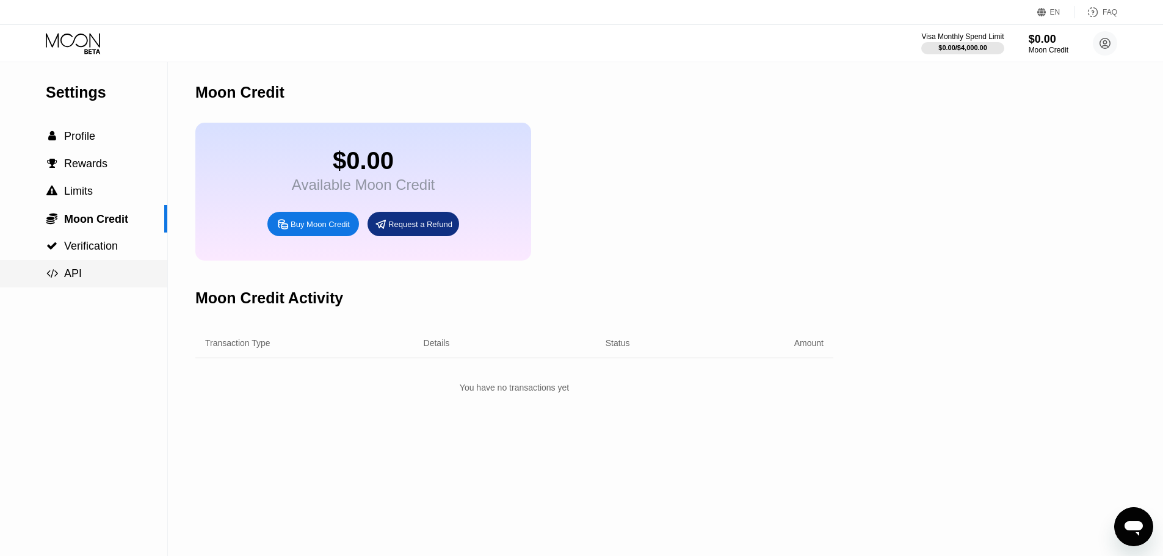
click at [96, 266] on div " API" at bounding box center [83, 273] width 167 height 27
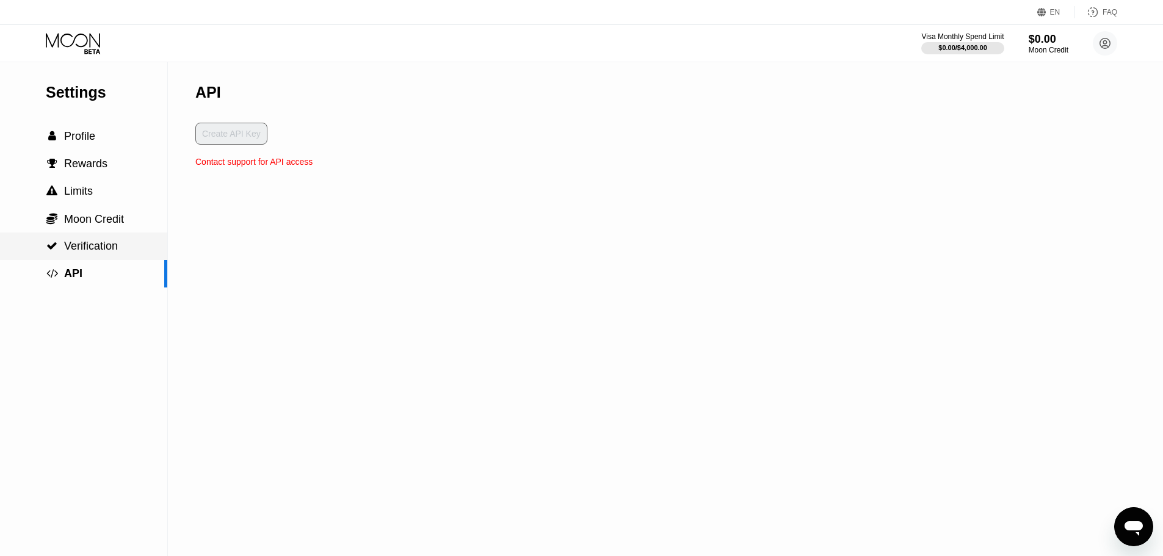
click at [111, 250] on span "Verification" at bounding box center [91, 246] width 54 height 12
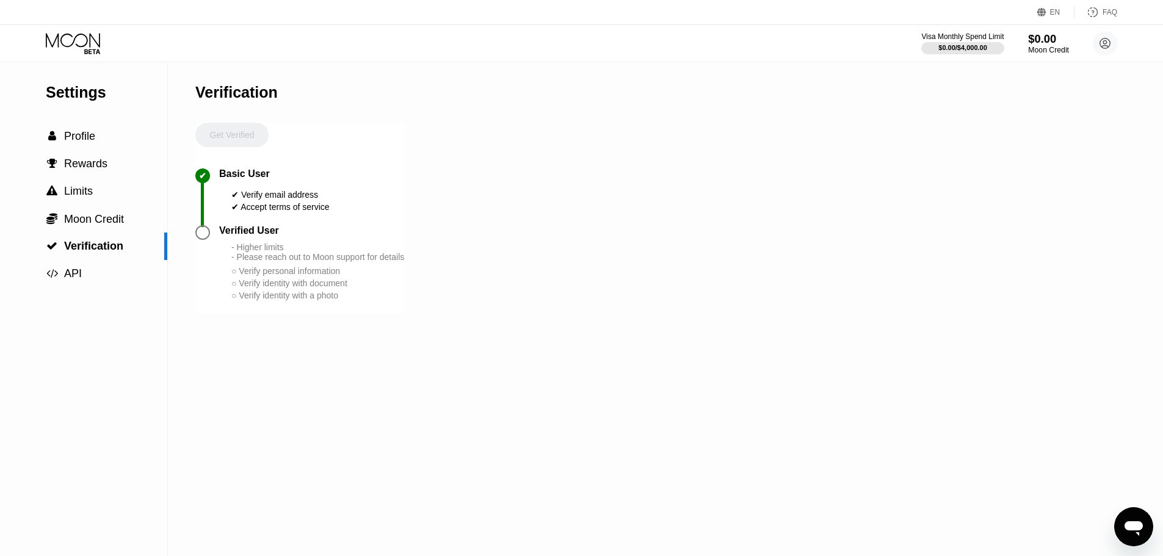
click at [1039, 46] on div "Moon Credit" at bounding box center [1048, 50] width 41 height 9
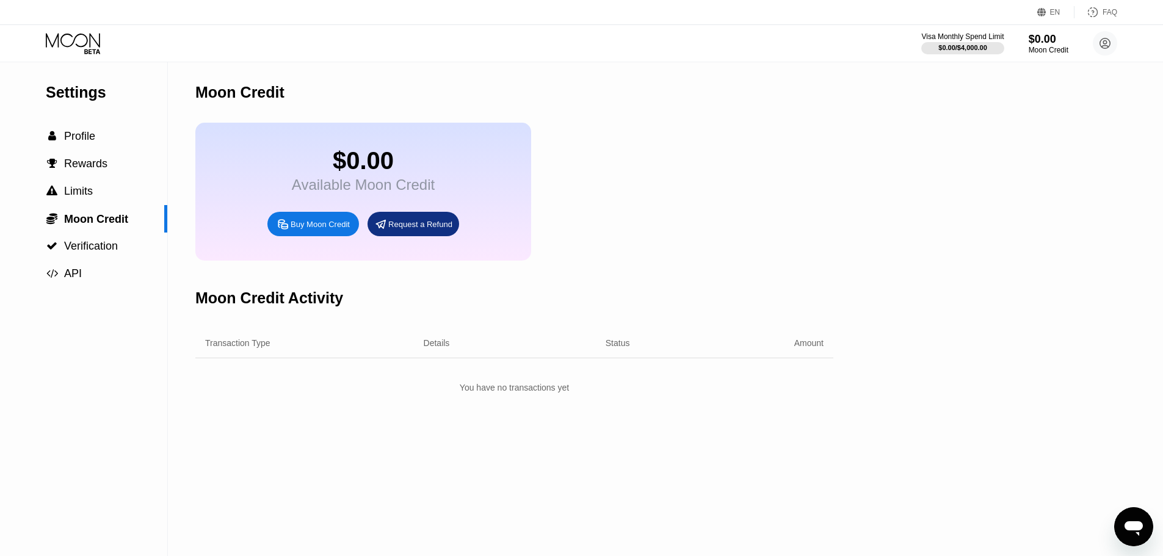
click at [303, 229] on div "Buy Moon Credit" at bounding box center [320, 224] width 59 height 10
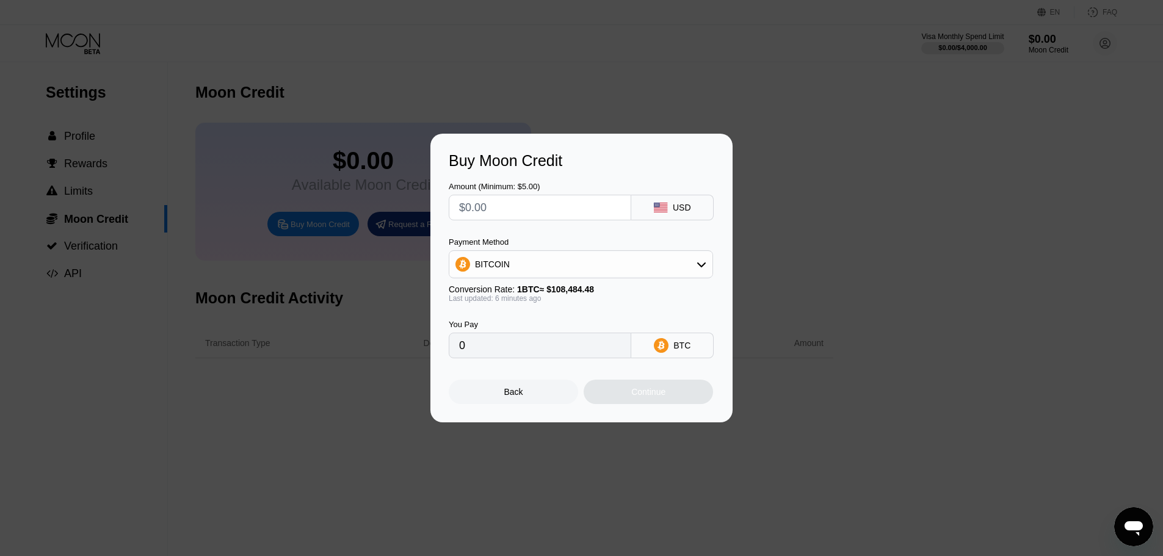
click at [527, 399] on div "Back" at bounding box center [513, 392] width 129 height 24
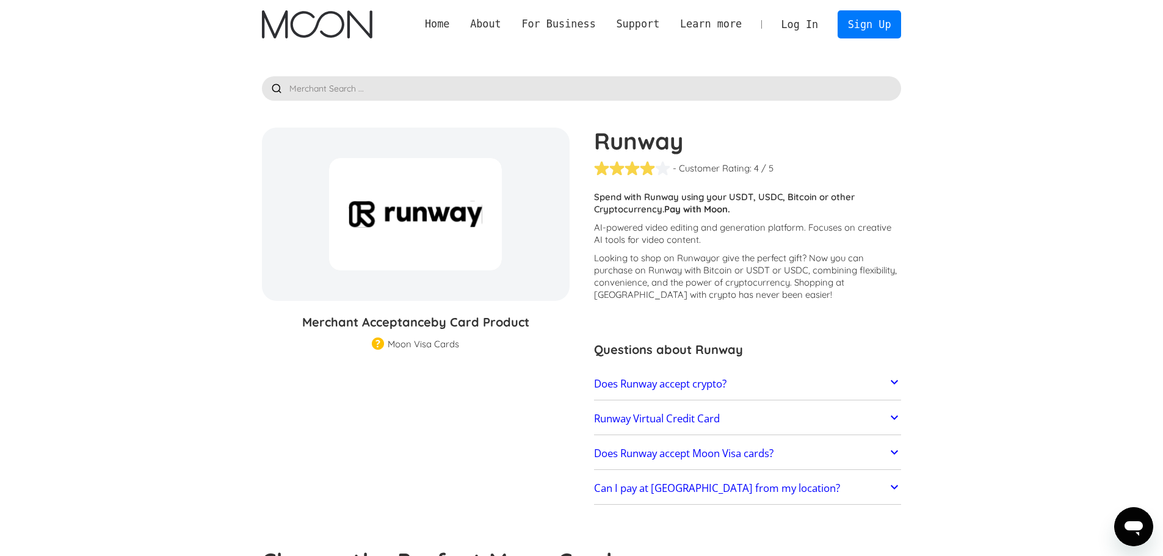
drag, startPoint x: 1024, startPoint y: 145, endPoint x: 1016, endPoint y: 148, distance: 8.7
click at [1024, 145] on section "Runway % GIFT CARD DISCOUNT Merchant Acceptance by Card Product Merchant Gift C…" at bounding box center [581, 553] width 1163 height 1009
click at [861, 24] on link "Sign Up" at bounding box center [868, 23] width 63 height 27
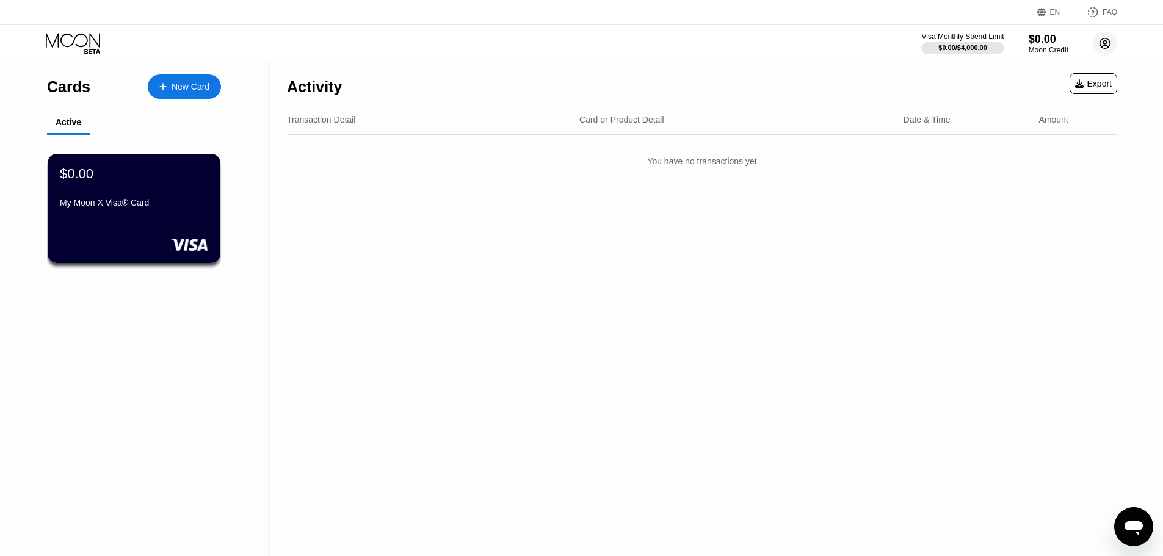
click at [1101, 40] on icon at bounding box center [1105, 43] width 10 height 10
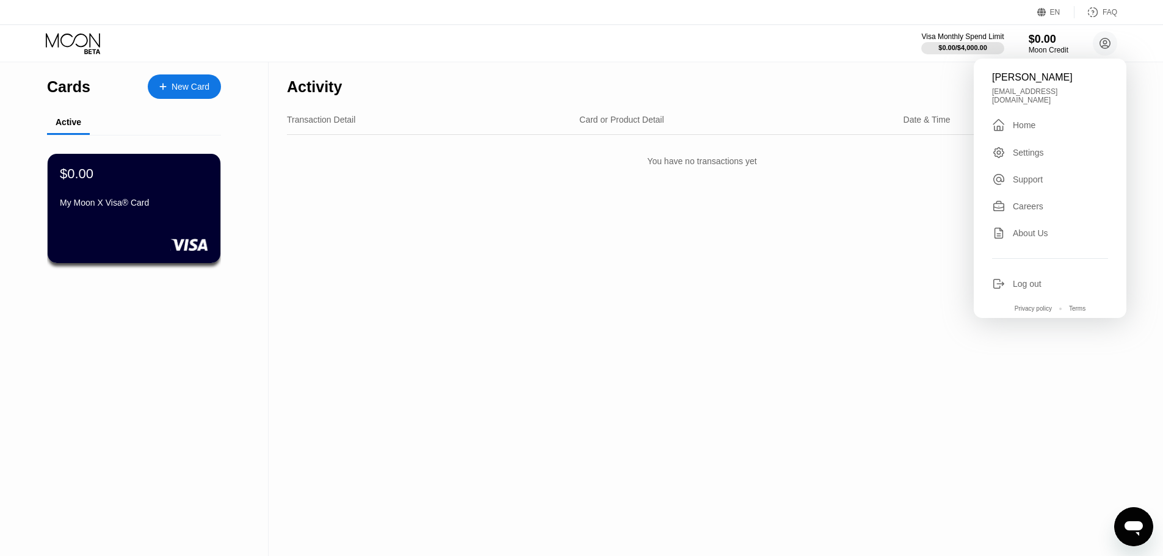
click at [529, 244] on div "Activity Export Transaction Detail Card or Product Detail Date & Time Amount Yo…" at bounding box center [702, 309] width 867 height 494
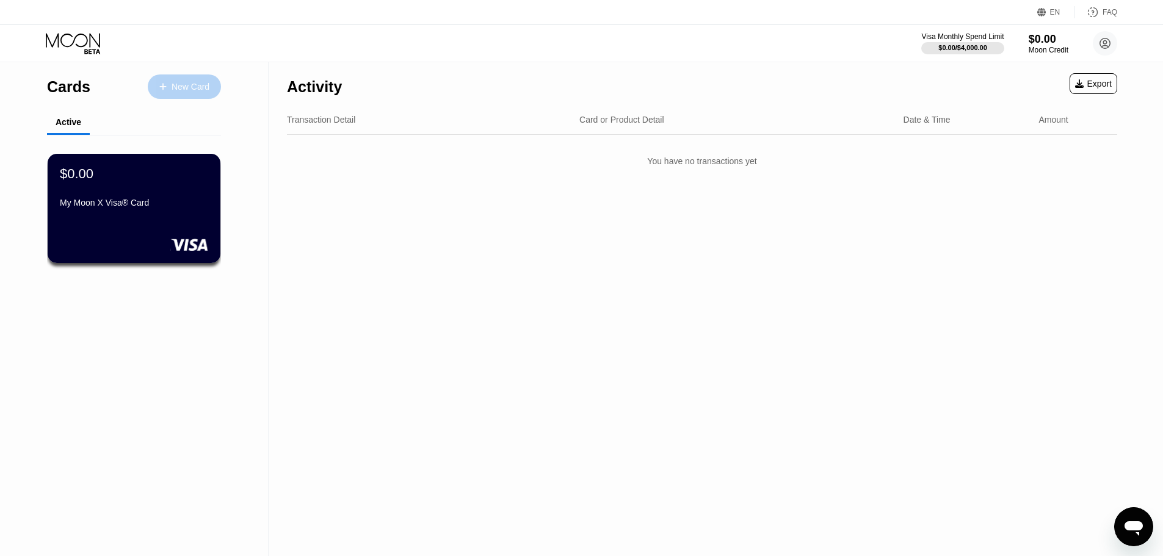
click at [179, 82] on div "New Card" at bounding box center [190, 87] width 38 height 10
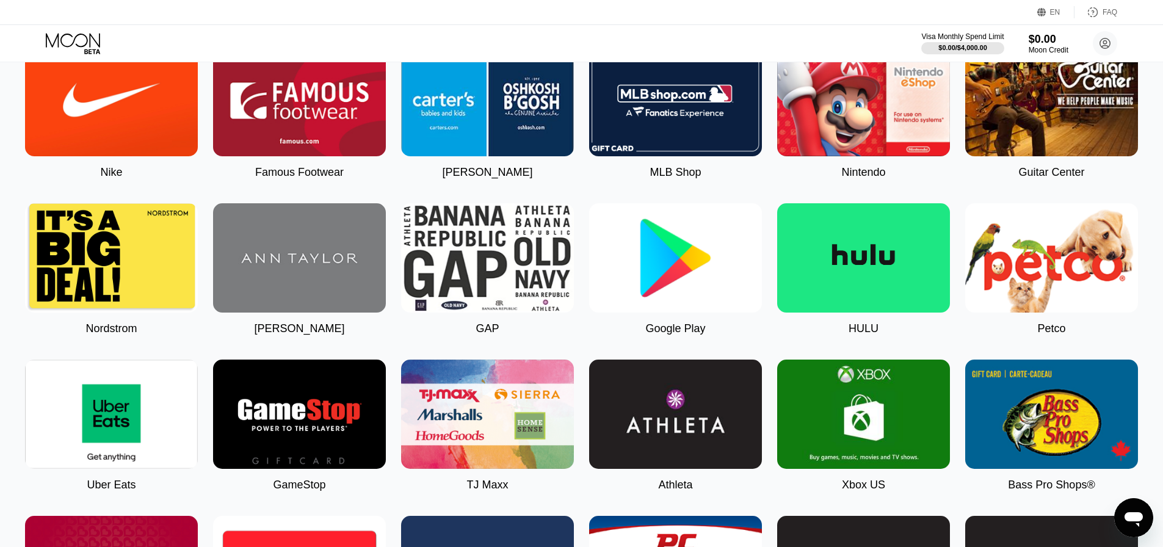
scroll to position [122, 0]
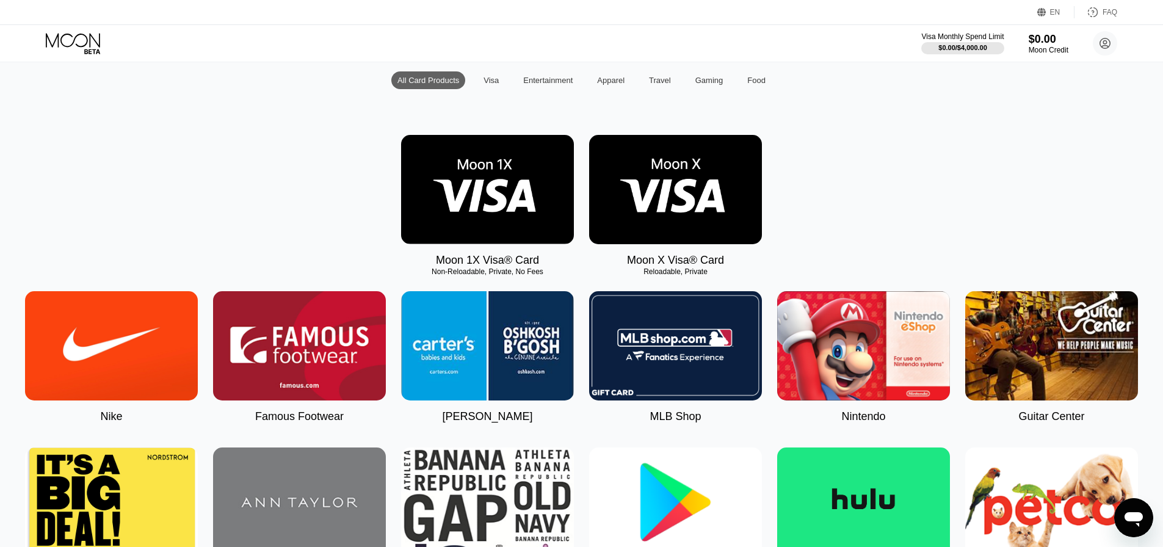
click at [830, 381] on img at bounding box center [863, 345] width 173 height 109
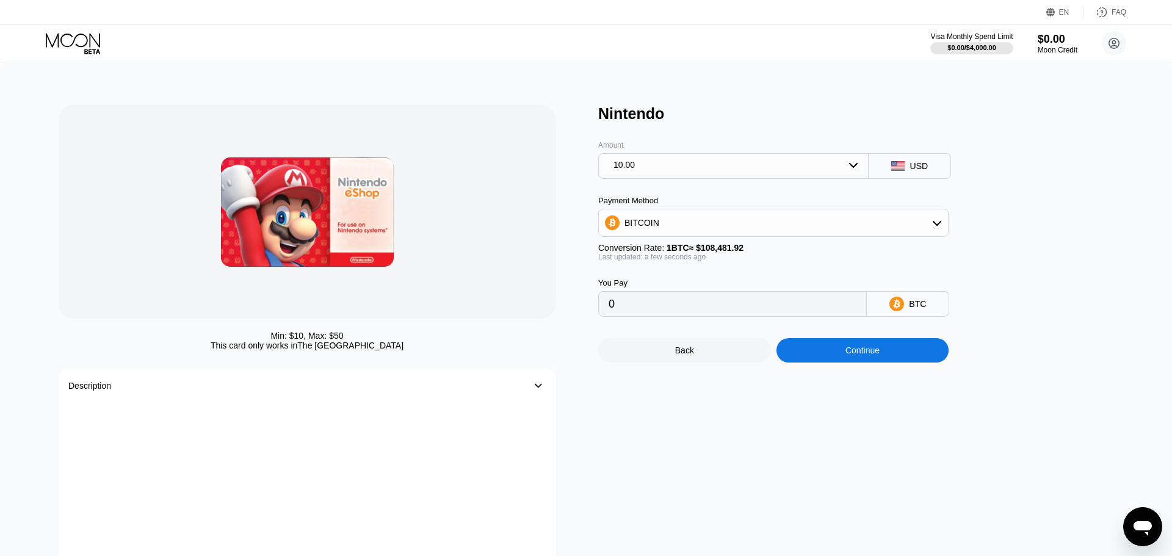
type input "0.00009219"
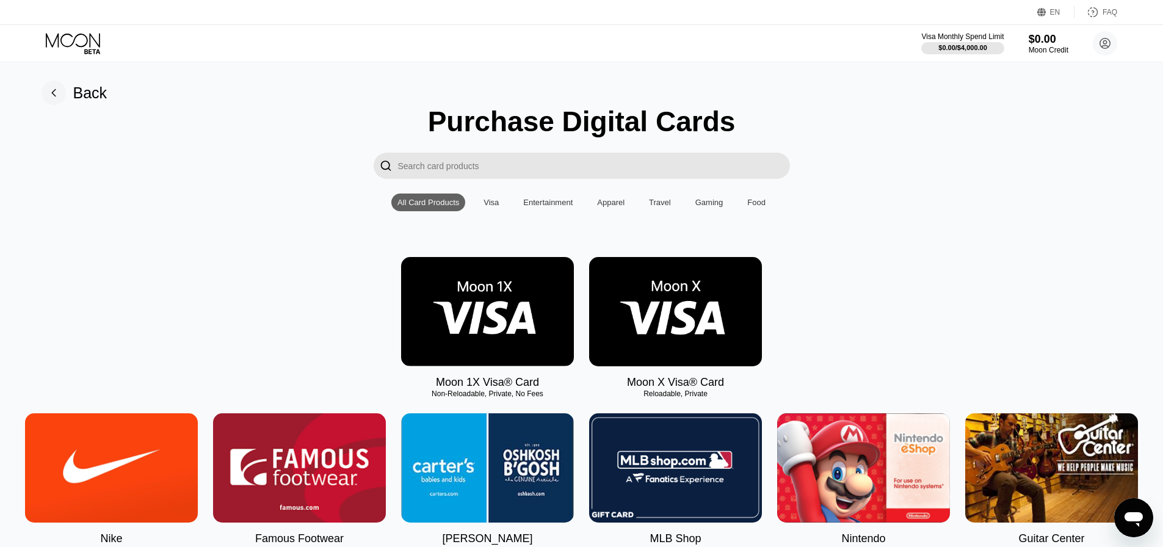
click at [659, 207] on div "Travel" at bounding box center [660, 202] width 22 height 9
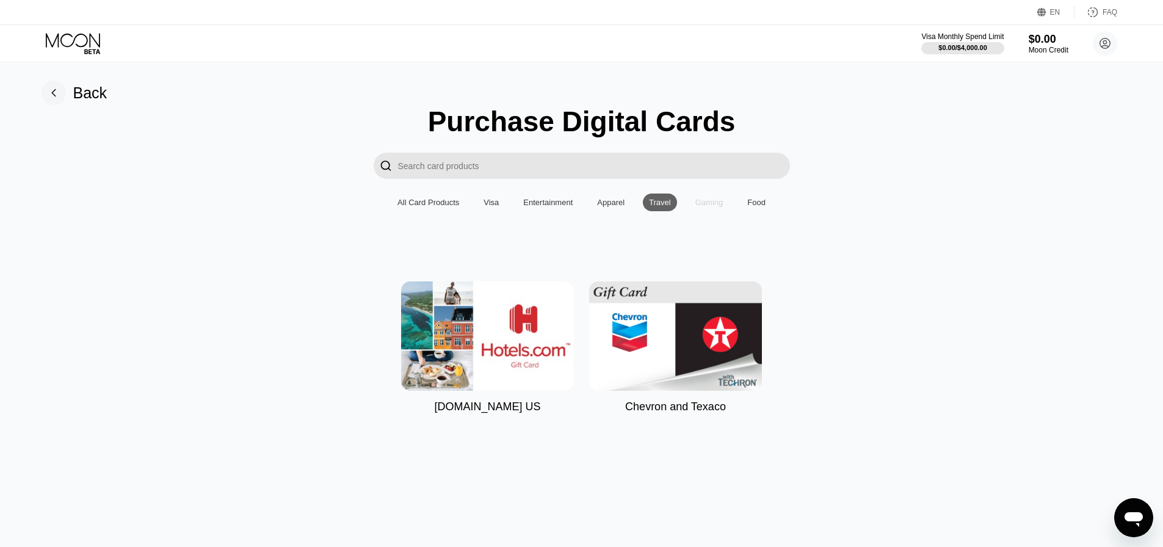
click at [715, 207] on div "Gaming" at bounding box center [709, 202] width 28 height 9
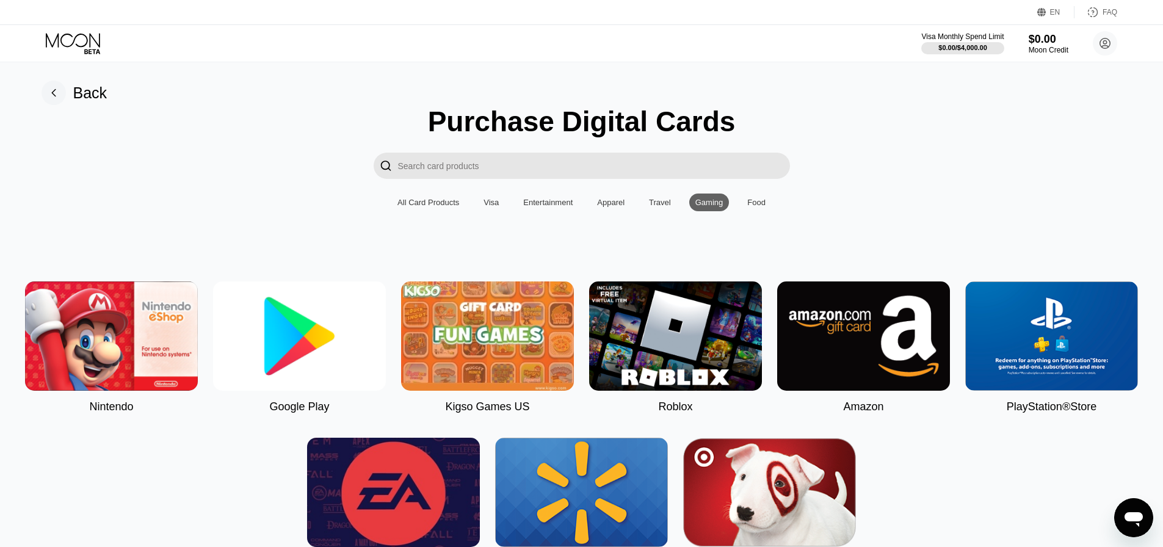
click at [618, 207] on div "Apparel" at bounding box center [610, 202] width 27 height 9
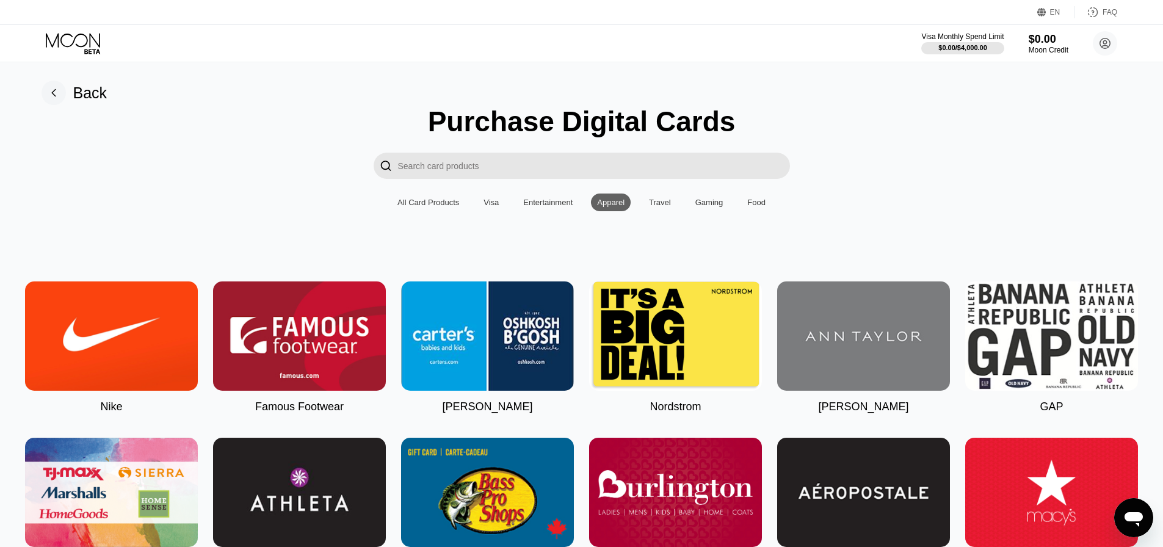
click at [544, 204] on div "Entertainment" at bounding box center [547, 202] width 49 height 9
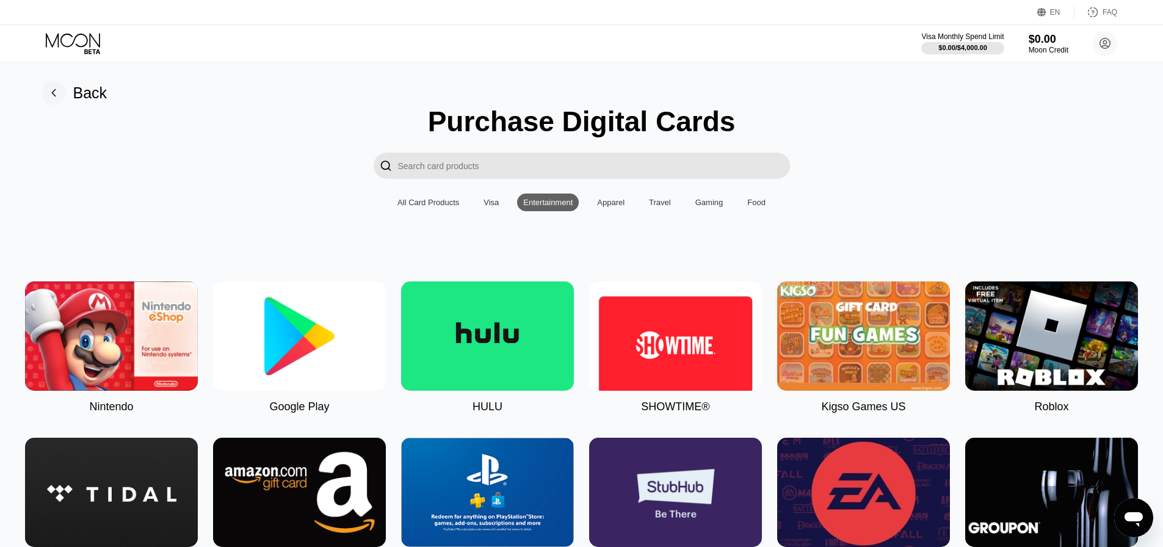
click at [481, 210] on div "Visa" at bounding box center [490, 202] width 27 height 18
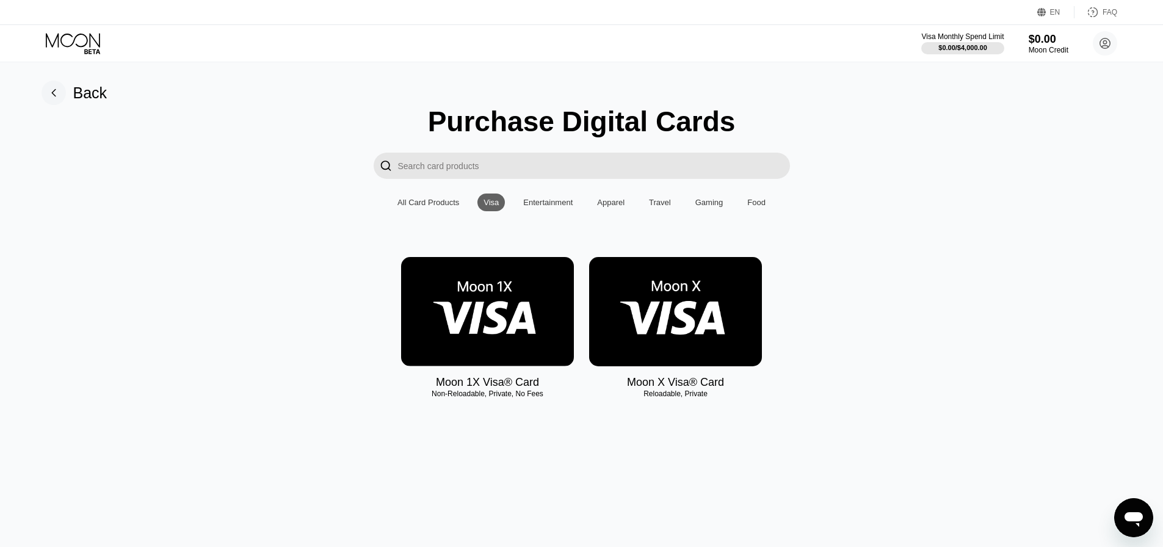
click at [747, 207] on div "Food" at bounding box center [756, 202] width 18 height 9
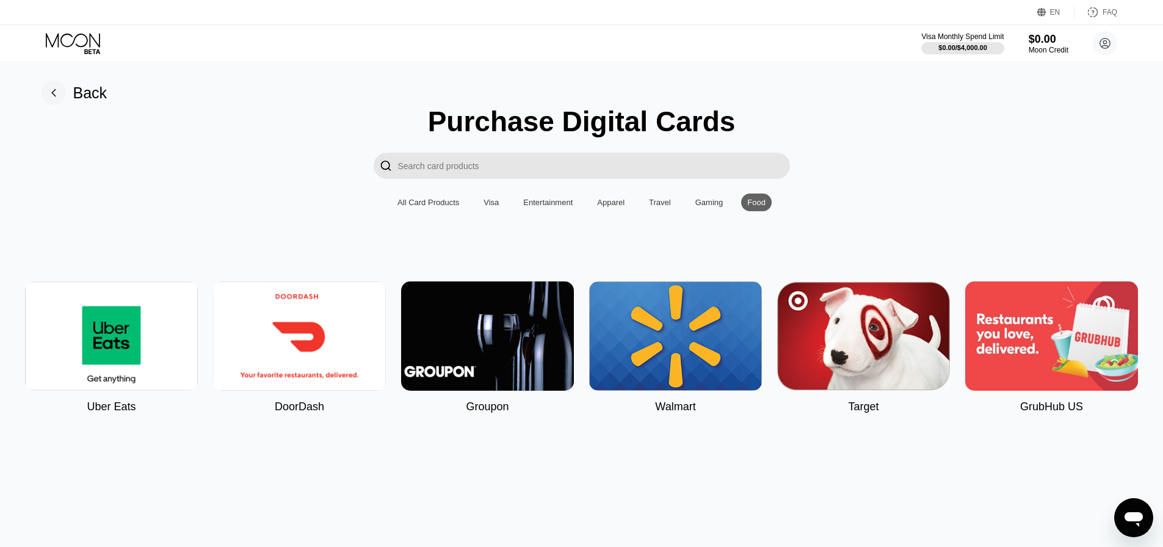
click at [706, 207] on div "Gaming" at bounding box center [709, 202] width 28 height 9
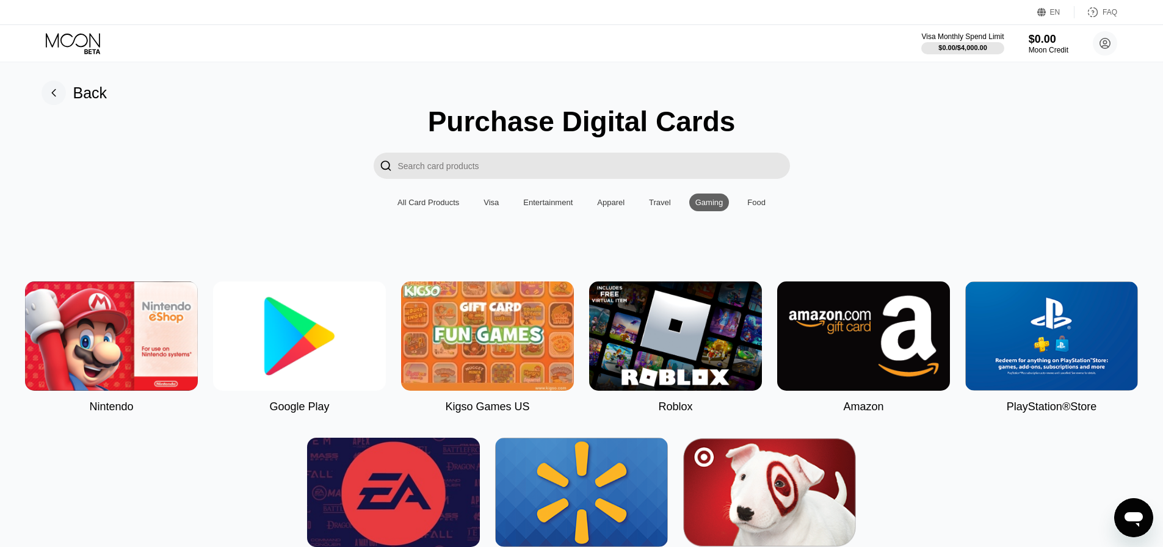
click at [435, 205] on div "All Card Products" at bounding box center [428, 202] width 62 height 9
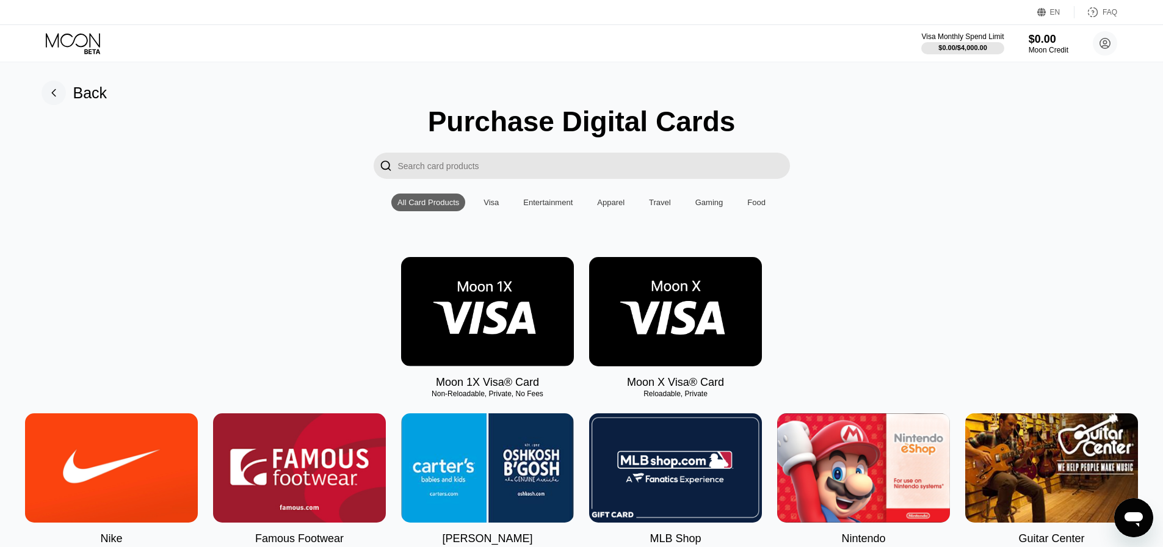
click at [504, 311] on img at bounding box center [487, 311] width 173 height 109
click at [684, 317] on img at bounding box center [675, 311] width 173 height 109
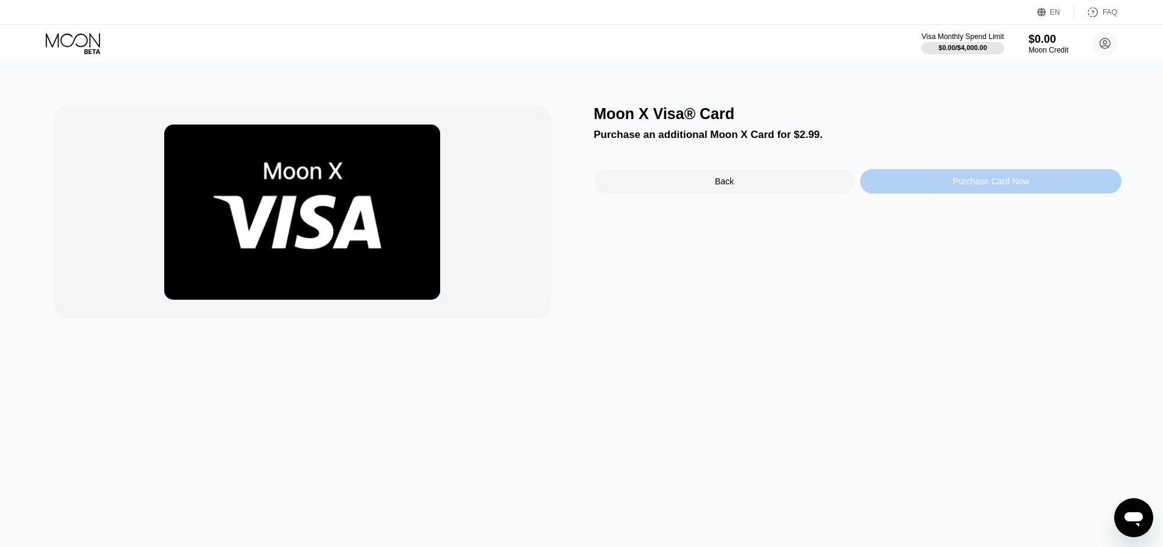
click at [913, 186] on div "Purchase Card Now" at bounding box center [990, 181] width 261 height 24
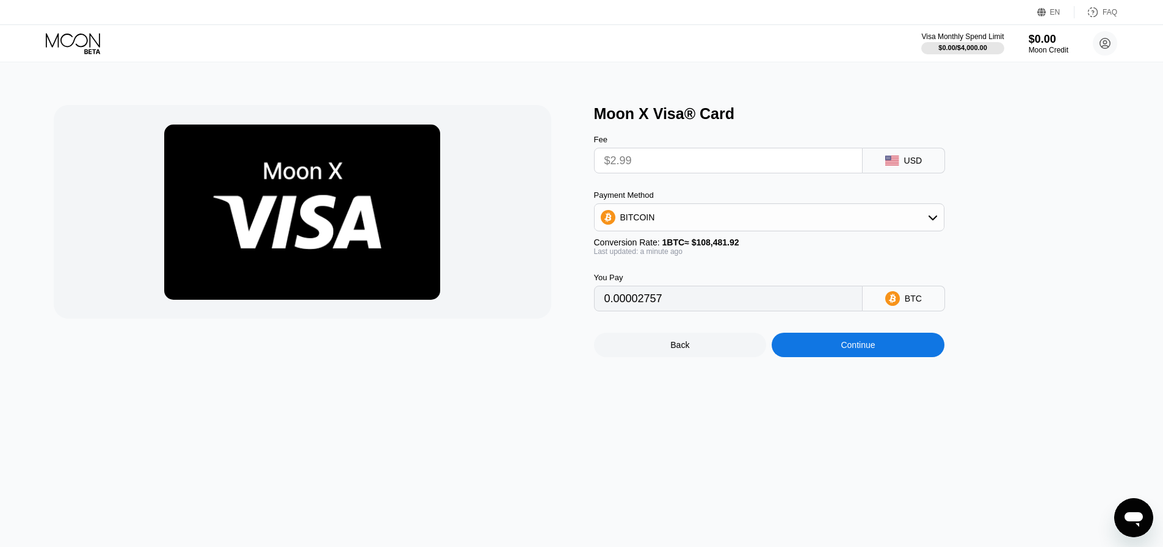
click at [986, 203] on div "Moon X Visa® Card Fee $2.99 USD Payment Method BITCOIN Conversion Rate: 1 BTC ≈…" at bounding box center [858, 231] width 528 height 252
click at [60, 43] on icon at bounding box center [74, 43] width 57 height 21
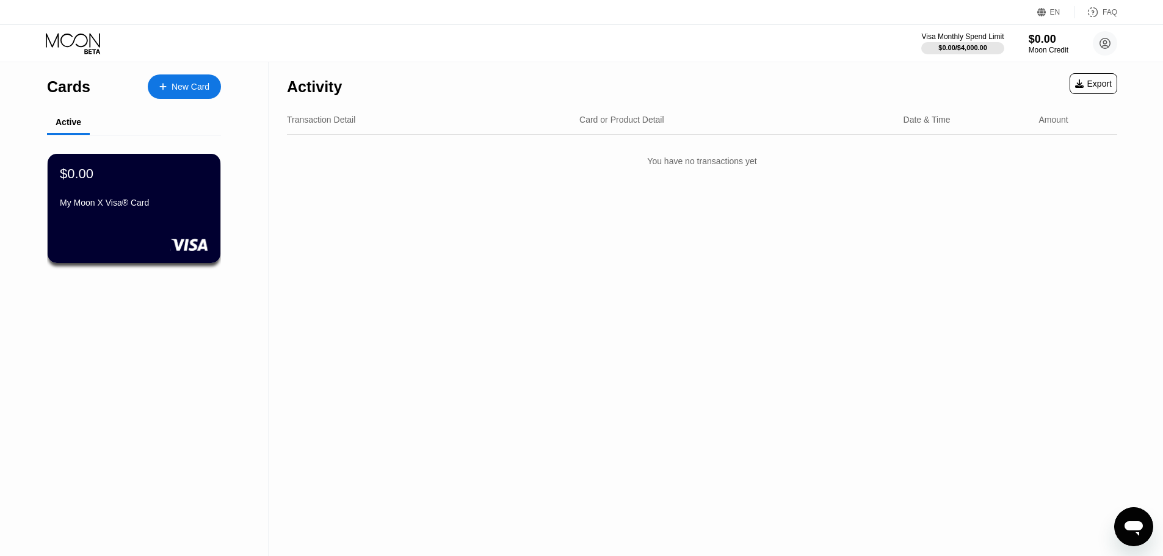
click at [1113, 85] on div "Export" at bounding box center [1093, 83] width 48 height 21
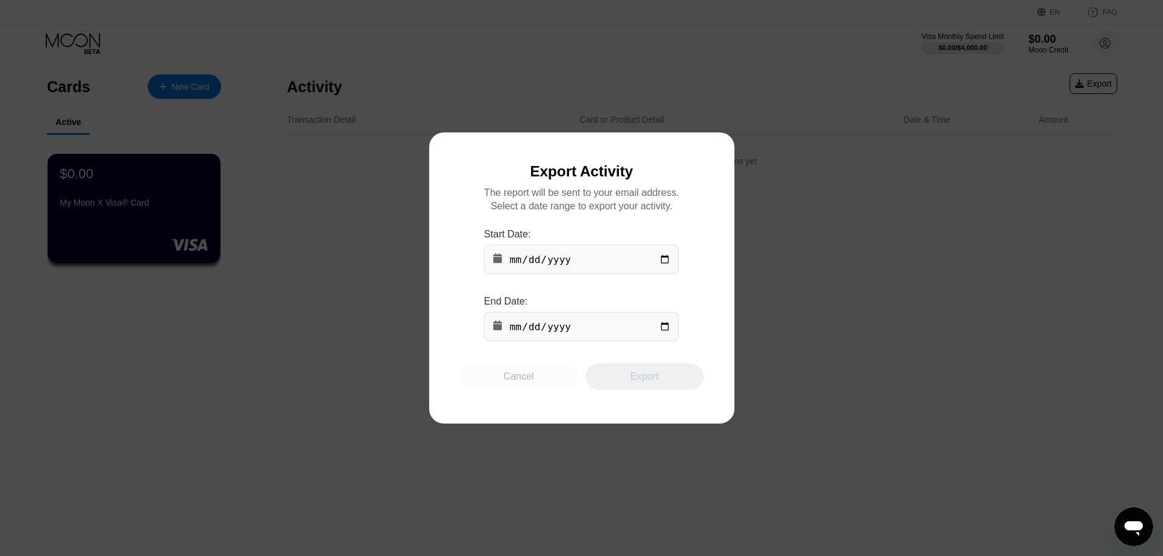
click at [514, 378] on div "Cancel" at bounding box center [519, 376] width 31 height 12
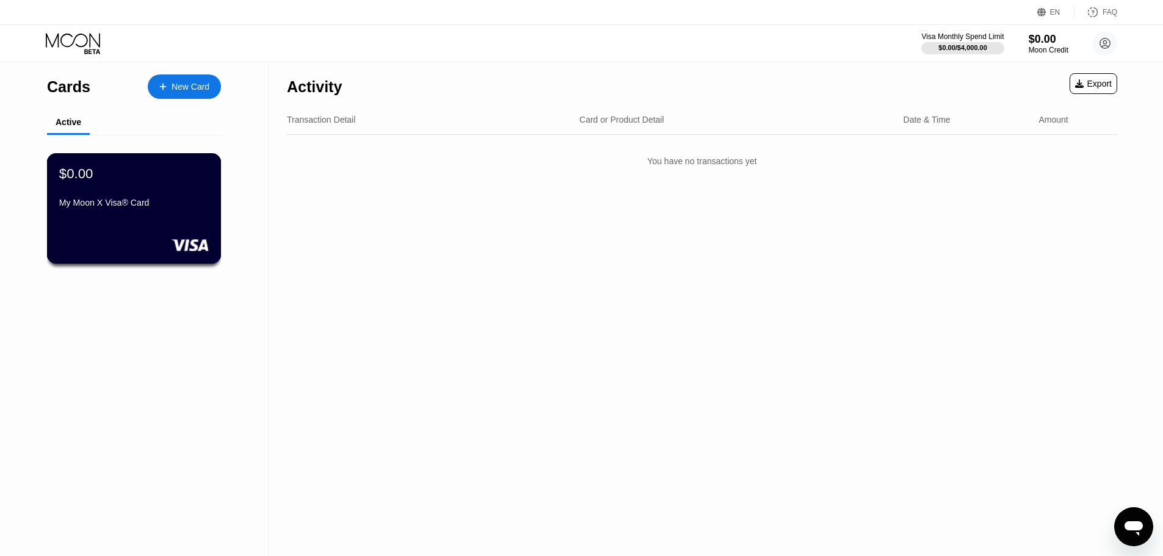
click at [157, 208] on div "My Moon X Visa® Card" at bounding box center [134, 203] width 150 height 10
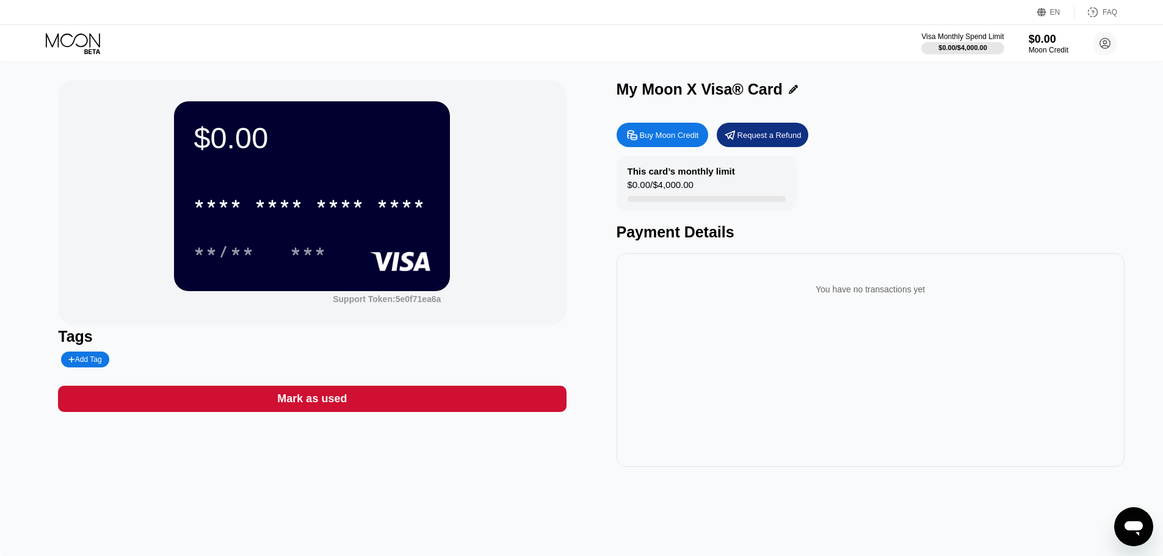
click at [351, 410] on div "Mark as used" at bounding box center [312, 399] width 508 height 26
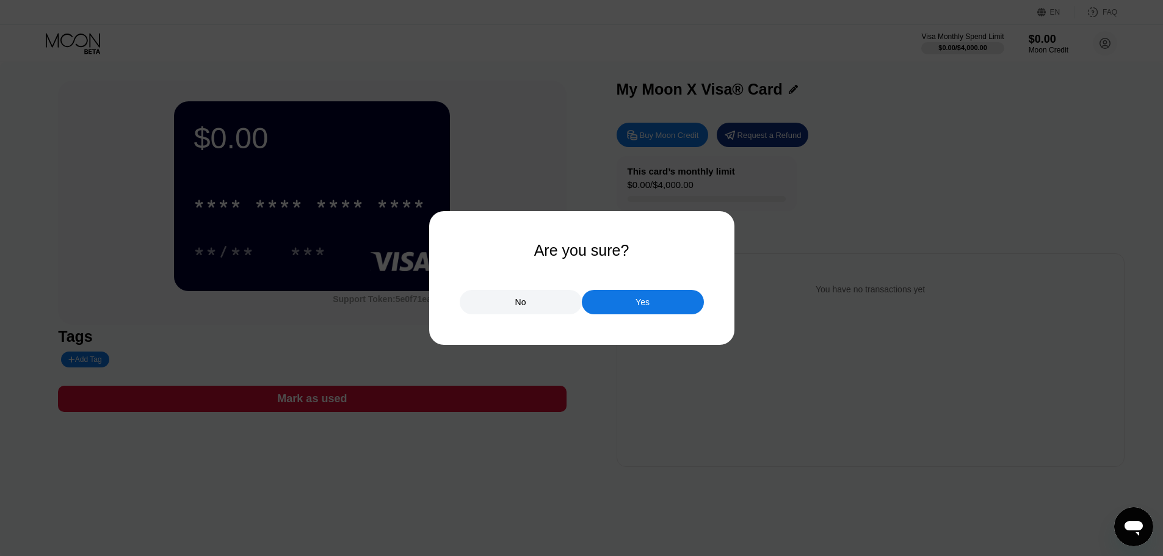
click at [563, 311] on div "No" at bounding box center [521, 302] width 122 height 24
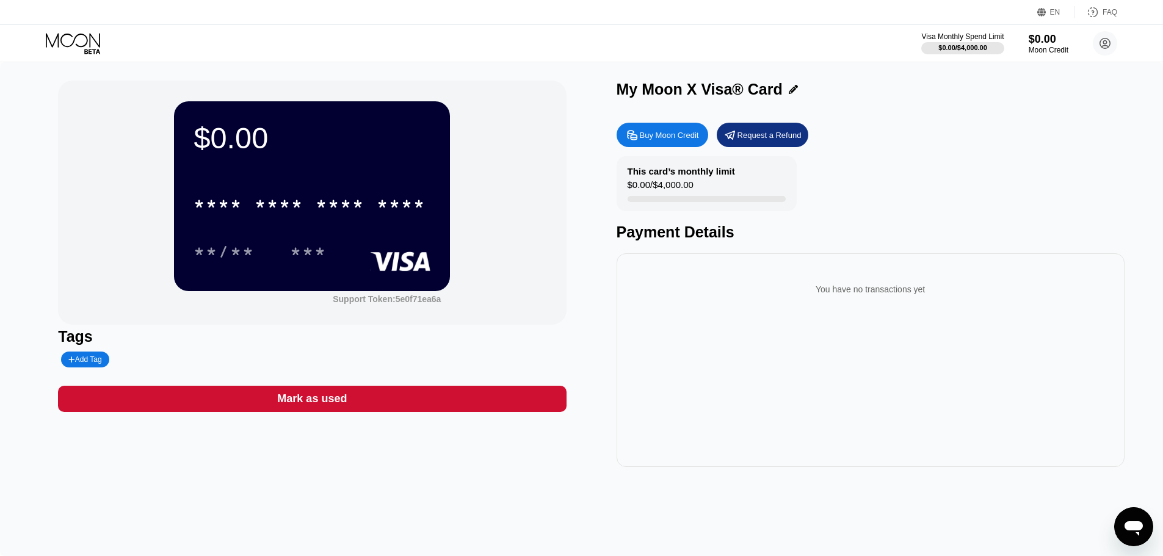
click at [409, 300] on div "Support Token: 5e0f71ea6a" at bounding box center [387, 299] width 108 height 10
click at [320, 255] on div "***" at bounding box center [308, 254] width 37 height 20
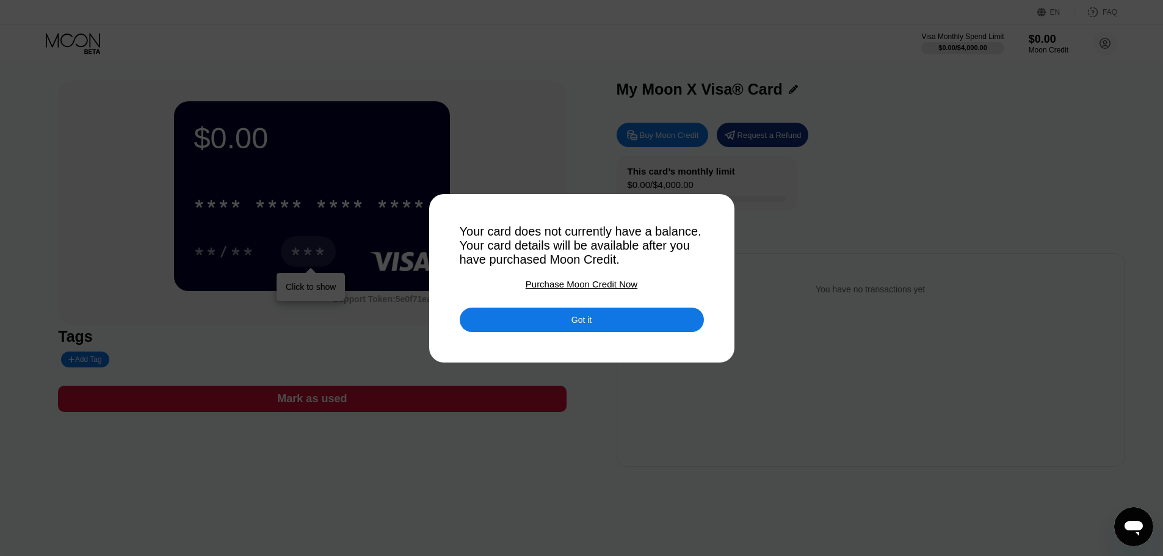
click at [676, 328] on div "Got it" at bounding box center [582, 320] width 244 height 24
